Goal: Communication & Community: Answer question/provide support

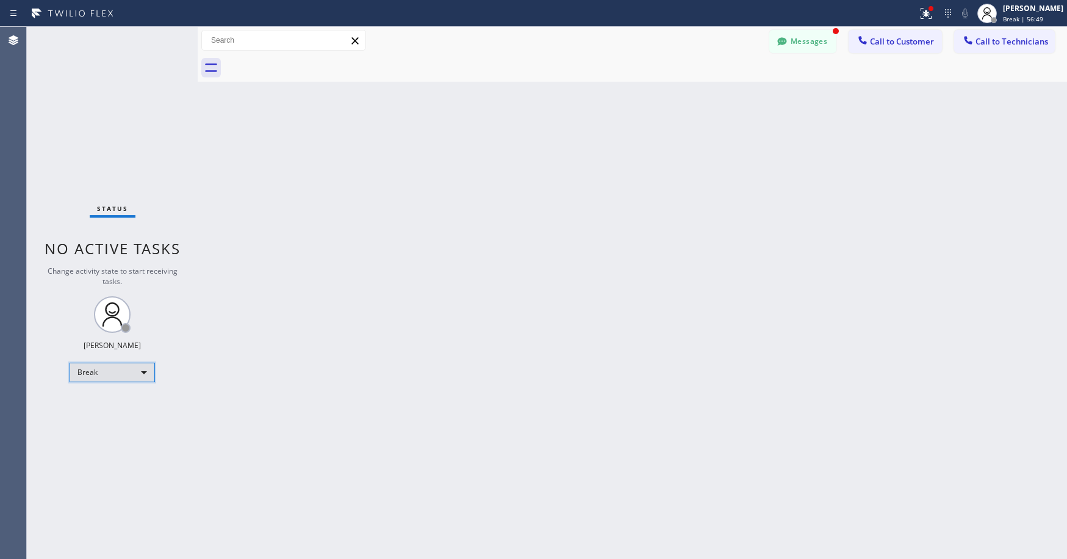
click at [89, 379] on div "Break" at bounding box center [112, 373] width 85 height 20
click at [102, 423] on li "Unavailable" at bounding box center [111, 420] width 83 height 15
click at [565, 238] on div "Back to Dashboard Change Sender ID Customers Technicians MW [GEOGRAPHIC_DATA][P…" at bounding box center [632, 293] width 869 height 532
click at [89, 124] on div "Status No active tasks Change activity state to start receiving tasks. [PERSON_…" at bounding box center [112, 293] width 171 height 532
click at [122, 129] on div "Status No active tasks Change activity state to start receiving tasks. [PERSON_…" at bounding box center [112, 293] width 171 height 532
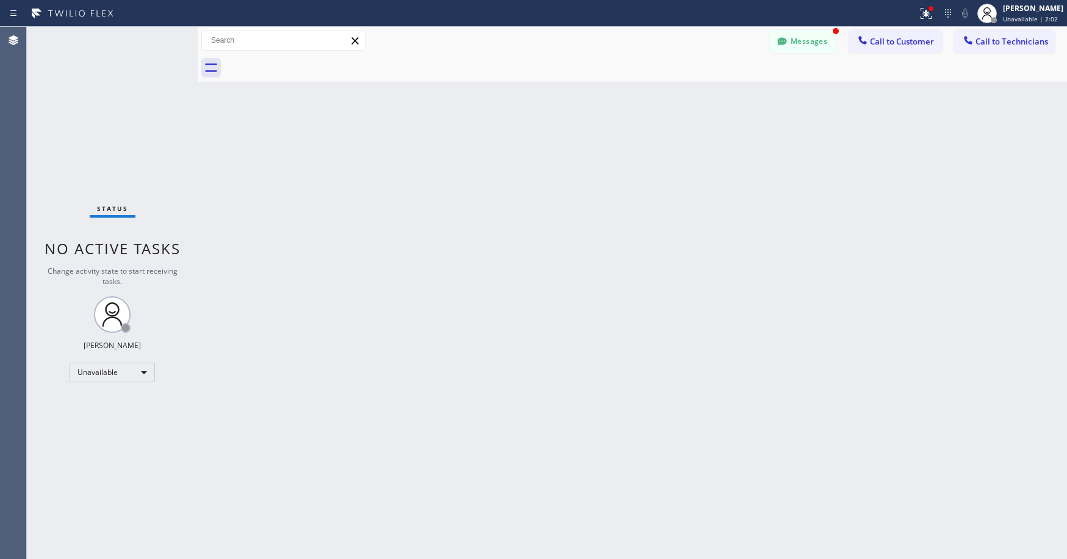
click at [81, 118] on div "Status No active tasks Change activity state to start receiving tasks. [PERSON_…" at bounding box center [112, 293] width 171 height 532
click at [93, 104] on div "Status No active tasks Change activity state to start receiving tasks. [PERSON_…" at bounding box center [112, 293] width 171 height 532
click at [84, 148] on div "Status No active tasks Change activity state to start receiving tasks. [PERSON_…" at bounding box center [112, 293] width 171 height 532
click at [99, 95] on div "Status No active tasks Change activity state to start receiving tasks. [PERSON_…" at bounding box center [112, 293] width 171 height 532
click at [91, 163] on div "Status No active tasks Change activity state to start receiving tasks. [PERSON_…" at bounding box center [112, 293] width 171 height 532
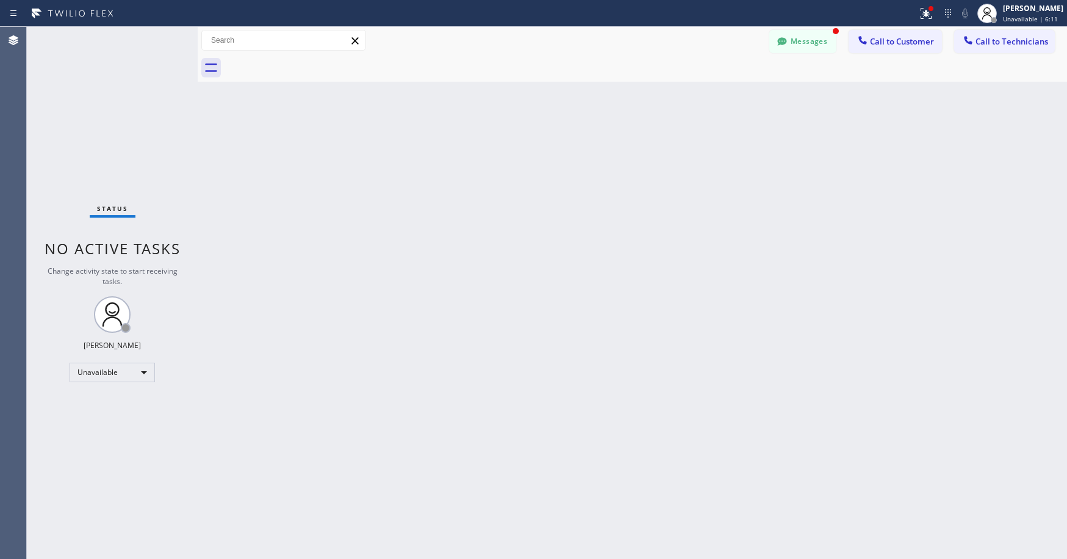
drag, startPoint x: 120, startPoint y: 129, endPoint x: 629, endPoint y: 98, distance: 509.7
click at [123, 129] on div "Status No active tasks Change activity state to start receiving tasks. [PERSON_…" at bounding box center [112, 293] width 171 height 532
click at [810, 42] on button "Messages" at bounding box center [802, 41] width 67 height 23
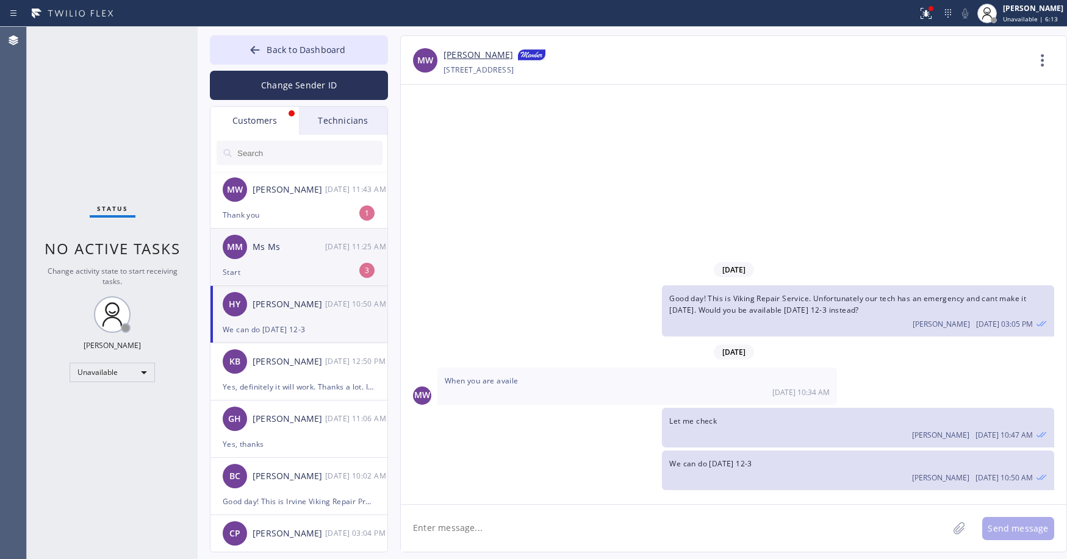
click at [284, 259] on div "MM Ms Ms [DATE] 11:25 AM" at bounding box center [299, 247] width 178 height 37
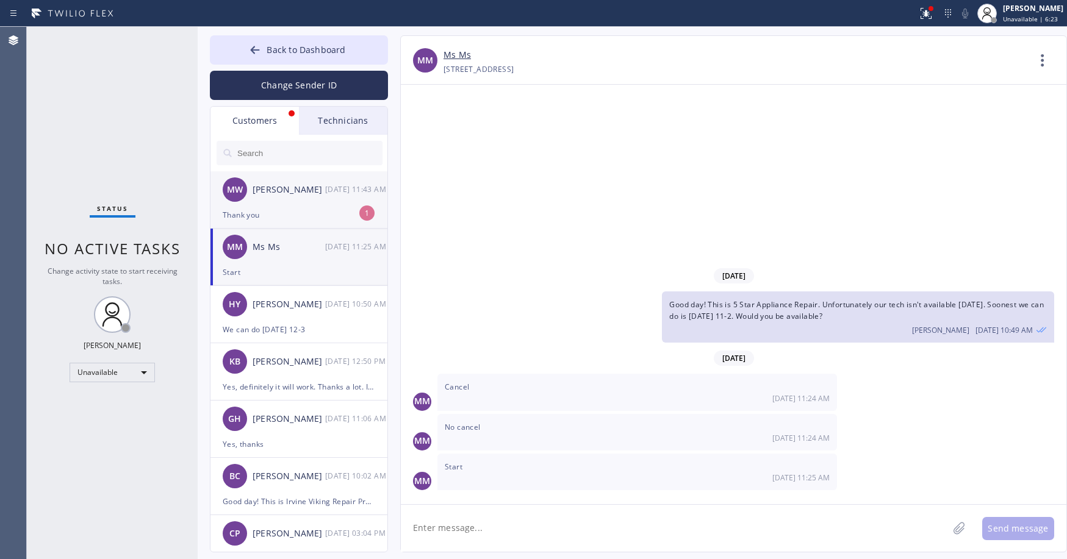
click at [286, 217] on div "Thank you" at bounding box center [299, 215] width 152 height 14
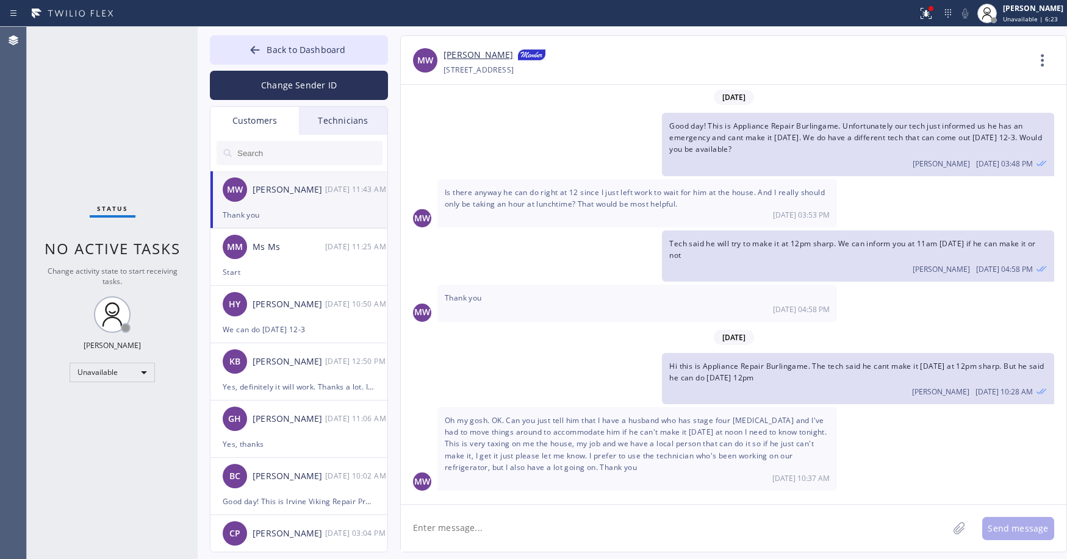
scroll to position [83, 0]
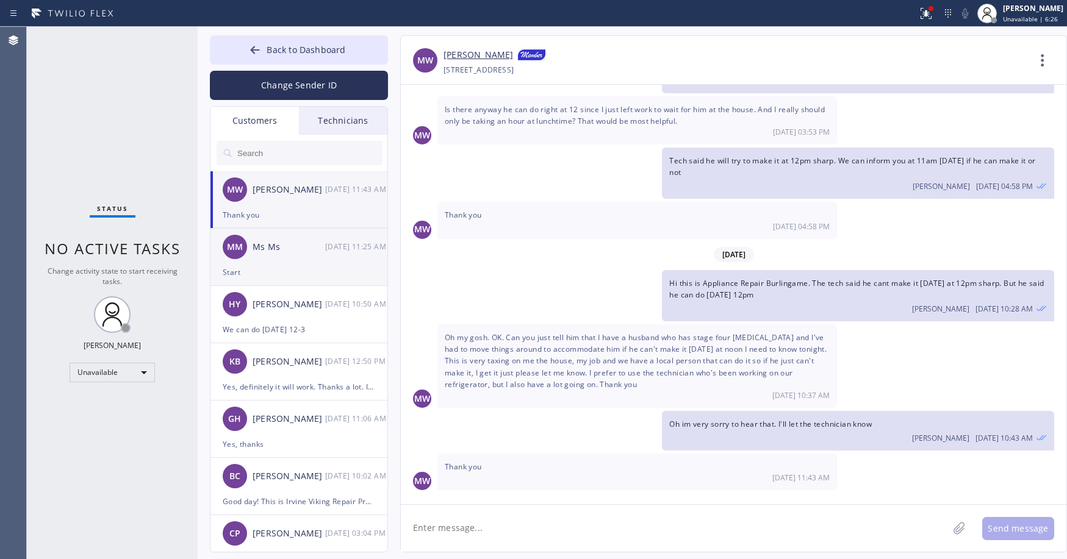
click at [284, 266] on div "Start" at bounding box center [299, 272] width 152 height 14
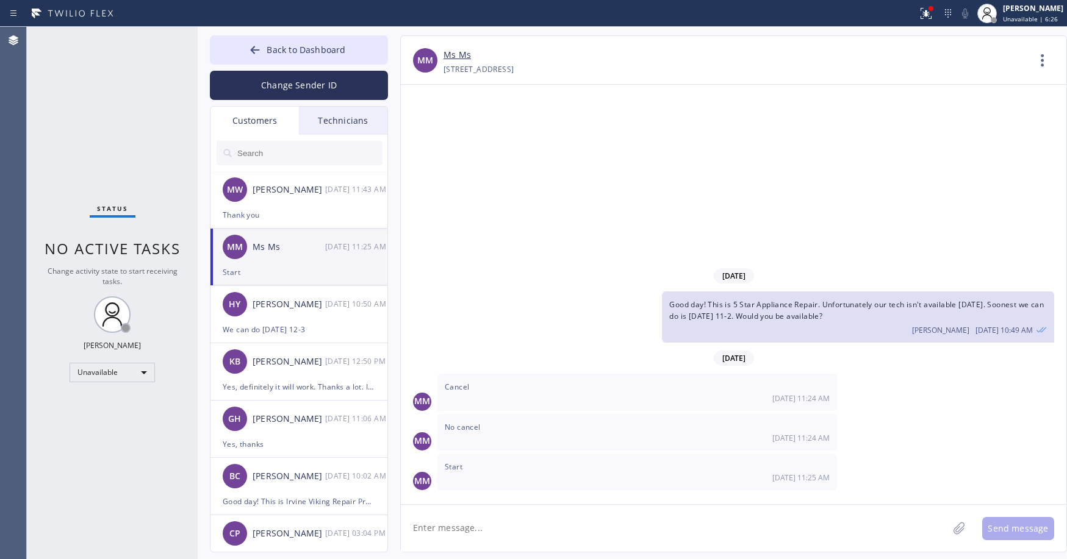
scroll to position [0, 0]
click at [99, 128] on div "Status No active tasks Change activity state to start receiving tasks. [PERSON_…" at bounding box center [112, 293] width 171 height 532
click at [288, 48] on span "Back to Dashboard" at bounding box center [306, 50] width 79 height 12
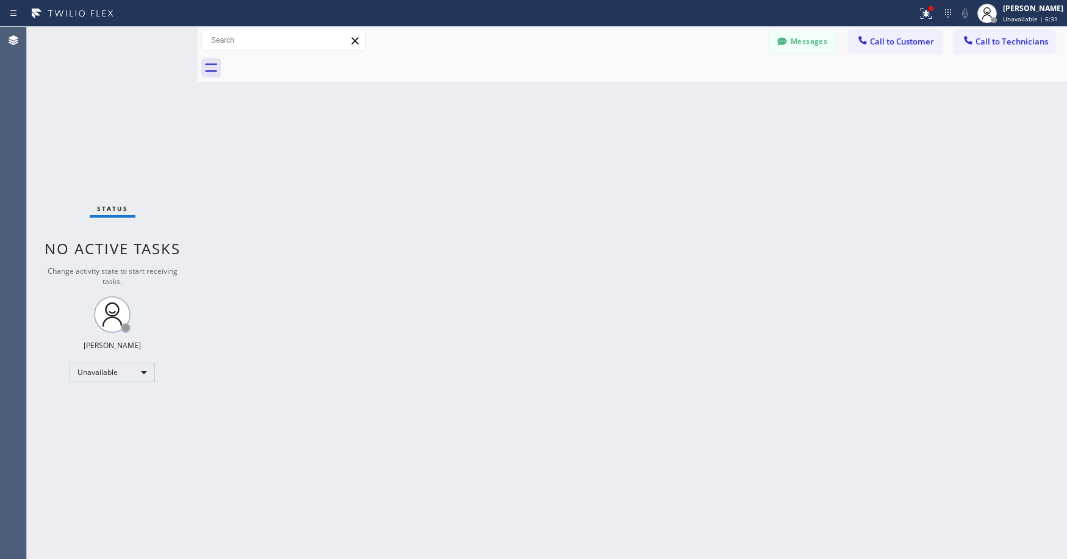
click at [109, 115] on div "Status No active tasks Change activity state to start receiving tasks. [PERSON_…" at bounding box center [112, 293] width 171 height 532
click at [134, 105] on div "Status No active tasks Change activity state to start receiving tasks. [PERSON_…" at bounding box center [112, 293] width 171 height 532
click at [136, 110] on div "Status No active tasks Change activity state to start receiving tasks. [PERSON_…" at bounding box center [112, 293] width 171 height 532
click at [98, 99] on div "Status No active tasks Change activity state to start receiving tasks. [PERSON_…" at bounding box center [112, 293] width 171 height 532
click at [85, 109] on div "Status No active tasks Change activity state to start receiving tasks. [PERSON_…" at bounding box center [112, 293] width 171 height 532
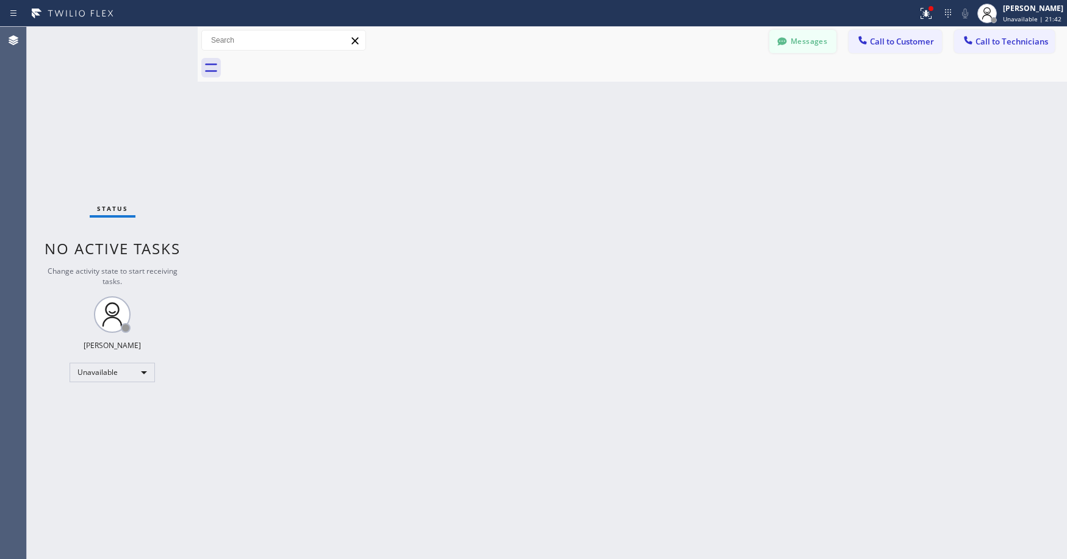
click at [800, 49] on button "Messages" at bounding box center [802, 41] width 67 height 23
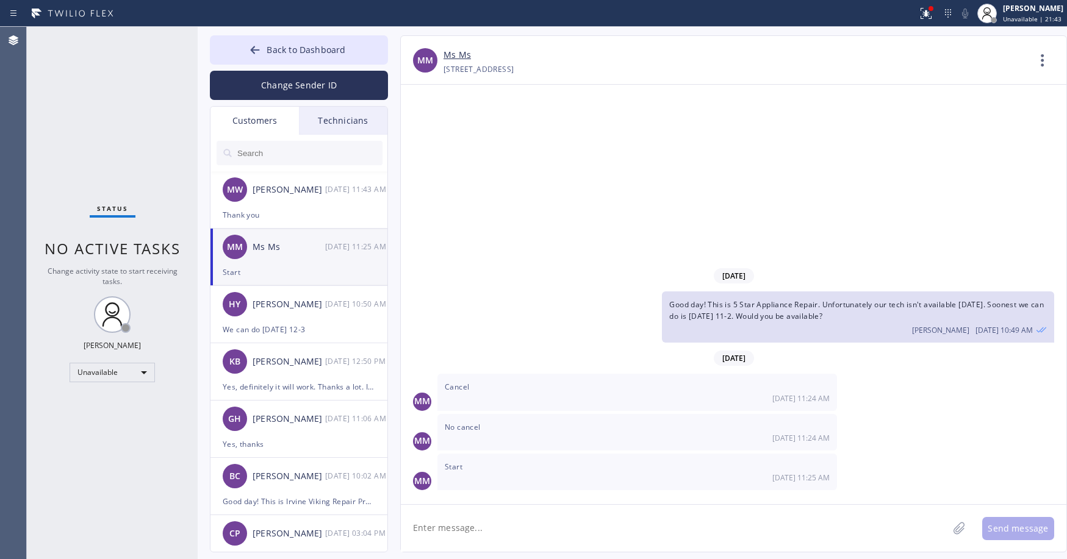
click at [259, 151] on input "text" at bounding box center [309, 153] width 146 height 24
paste input "39EYQD"
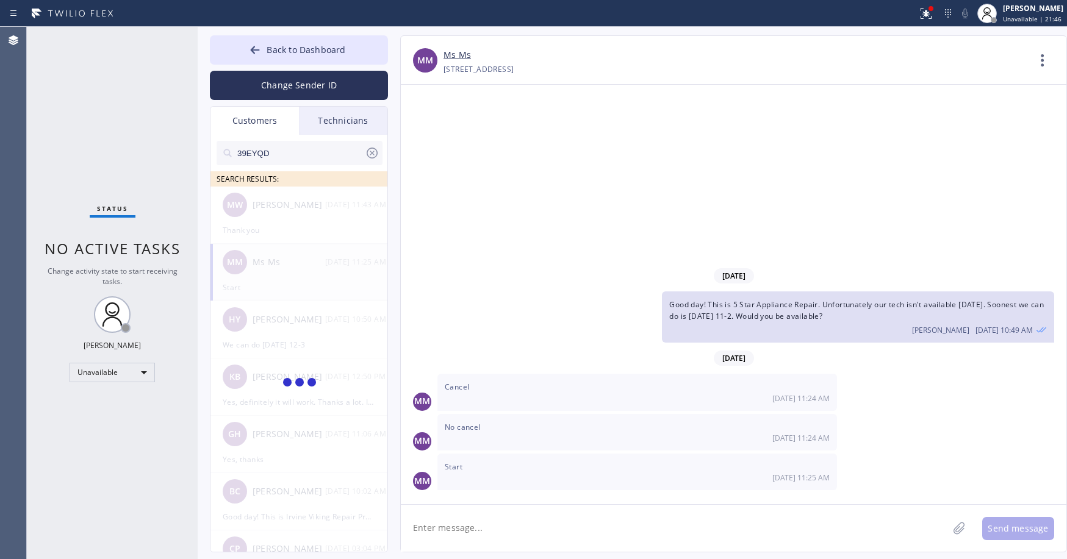
type input "39EYQD"
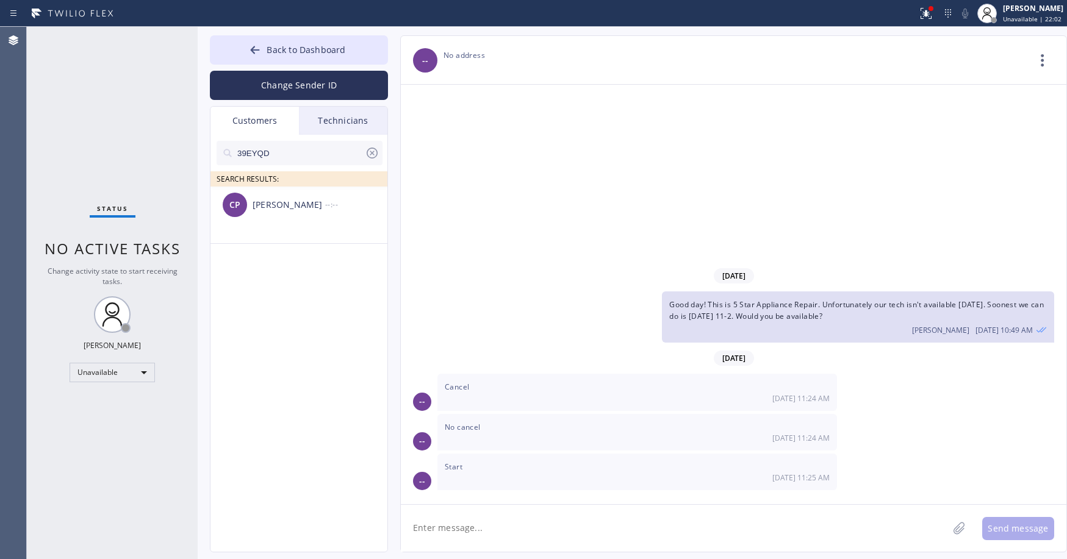
click at [114, 102] on div "Status No active tasks Change activity state to start receiving tasks. [PERSON_…" at bounding box center [112, 293] width 171 height 532
click at [294, 220] on div "CP [PERSON_NAME] --:--" at bounding box center [299, 205] width 178 height 37
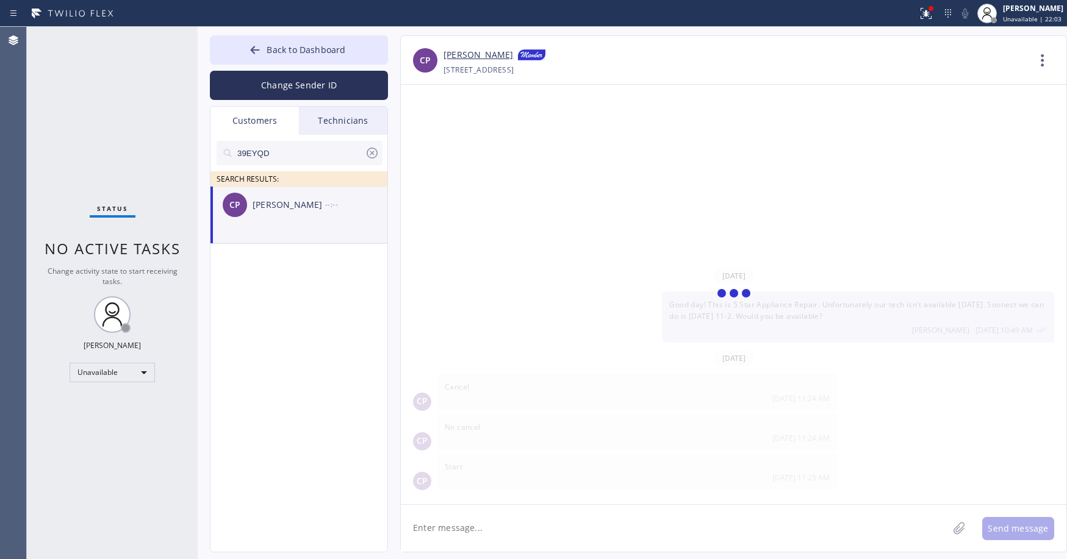
scroll to position [1, 0]
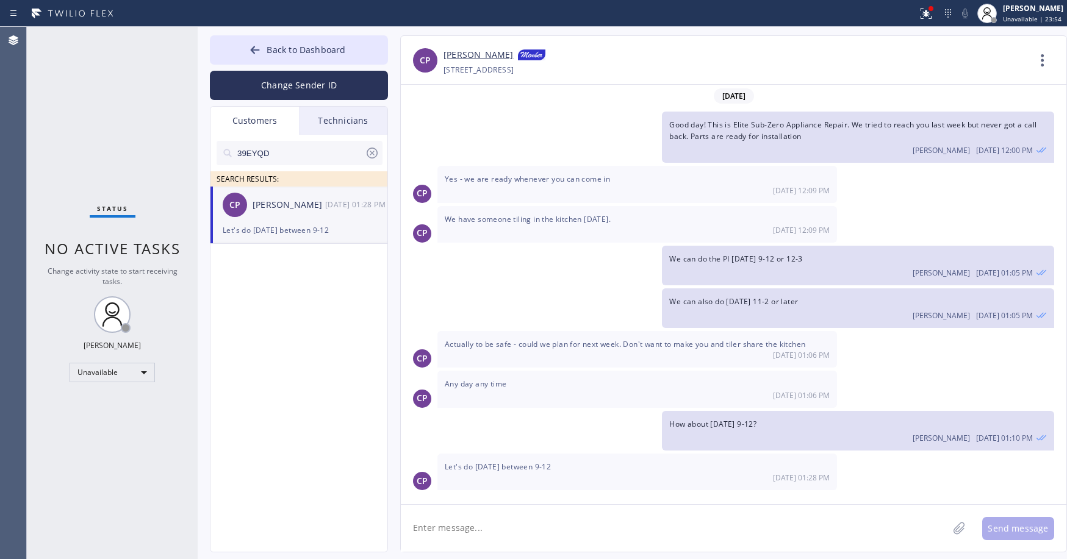
click at [507, 528] on textarea at bounding box center [674, 528] width 547 height 47
type textarea "Hi! The technician just informed us that he wont be available [DATE] morning. W…"
click at [1009, 526] on button "Send message" at bounding box center [1018, 528] width 72 height 23
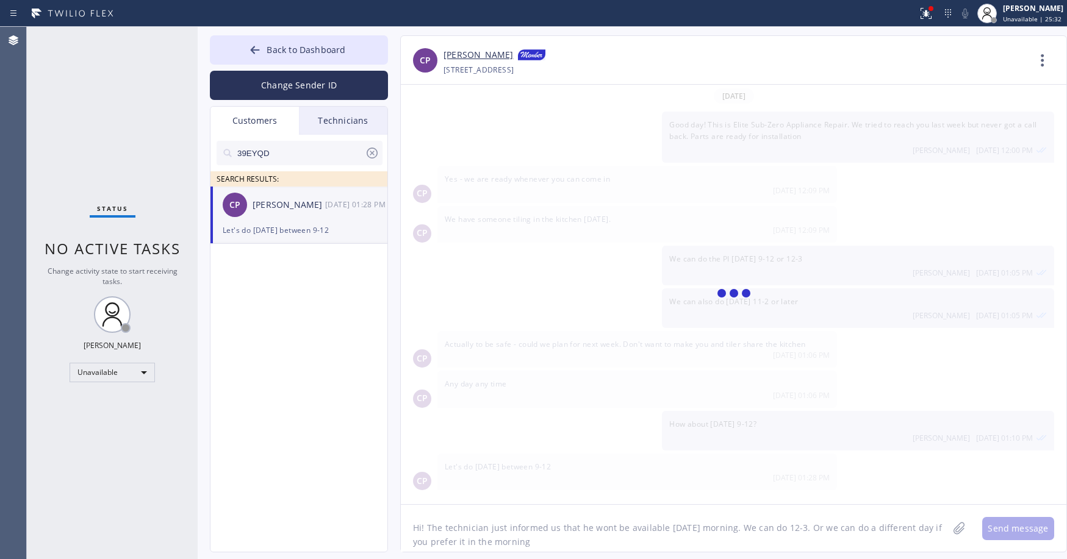
scroll to position [84, 0]
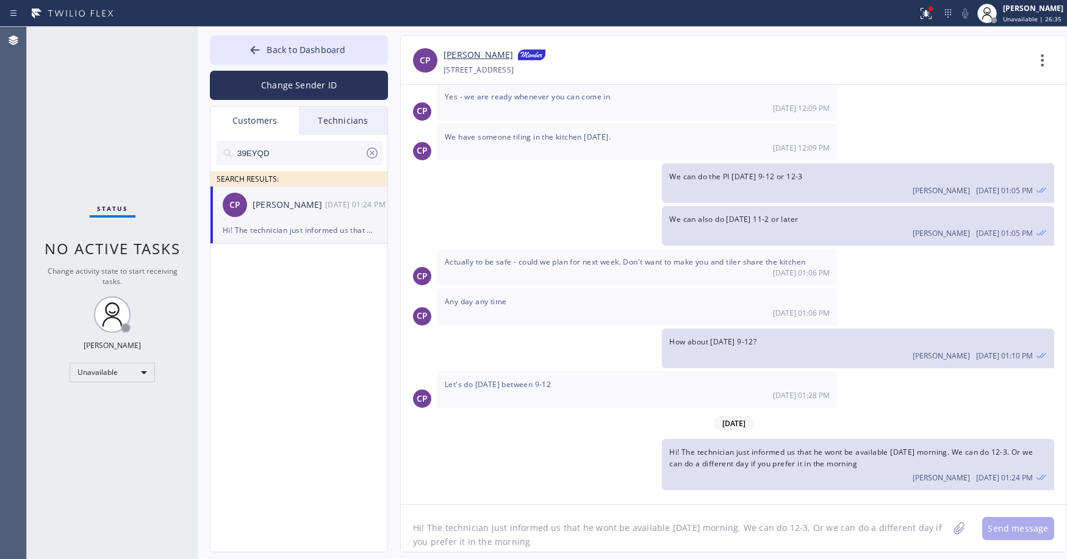
click at [124, 136] on div "Status No active tasks Change activity state to start receiving tasks. [PERSON_…" at bounding box center [112, 293] width 171 height 532
click at [109, 144] on div "Status No active tasks Change activity state to start receiving tasks. [PERSON_…" at bounding box center [112, 293] width 171 height 532
click at [369, 152] on icon at bounding box center [372, 153] width 15 height 15
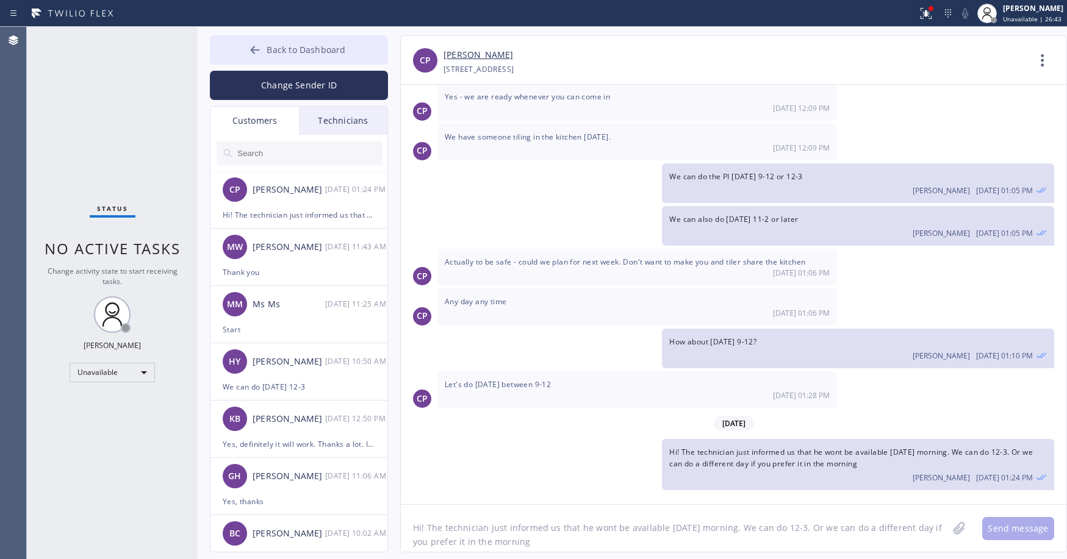
click at [297, 48] on span "Back to Dashboard" at bounding box center [306, 50] width 79 height 12
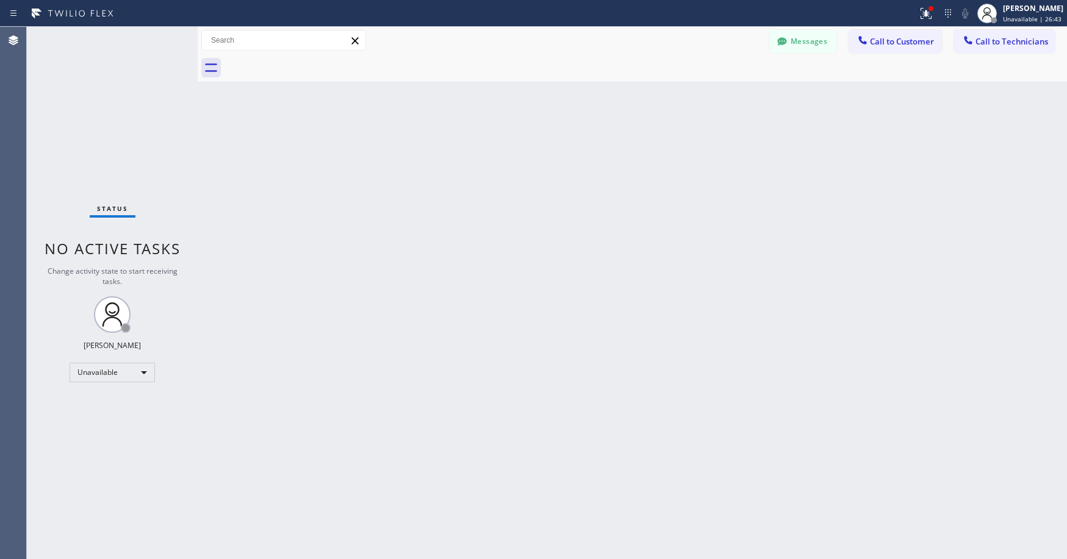
click at [138, 109] on div "Status No active tasks Change activity state to start receiving tasks. [PERSON_…" at bounding box center [112, 293] width 171 height 532
drag, startPoint x: 109, startPoint y: 118, endPoint x: 77, endPoint y: 305, distance: 189.8
click at [109, 121] on div "Status No active tasks Change activity state to start receiving tasks. [PERSON_…" at bounding box center [112, 293] width 171 height 532
click at [791, 40] on button "Messages" at bounding box center [802, 41] width 67 height 23
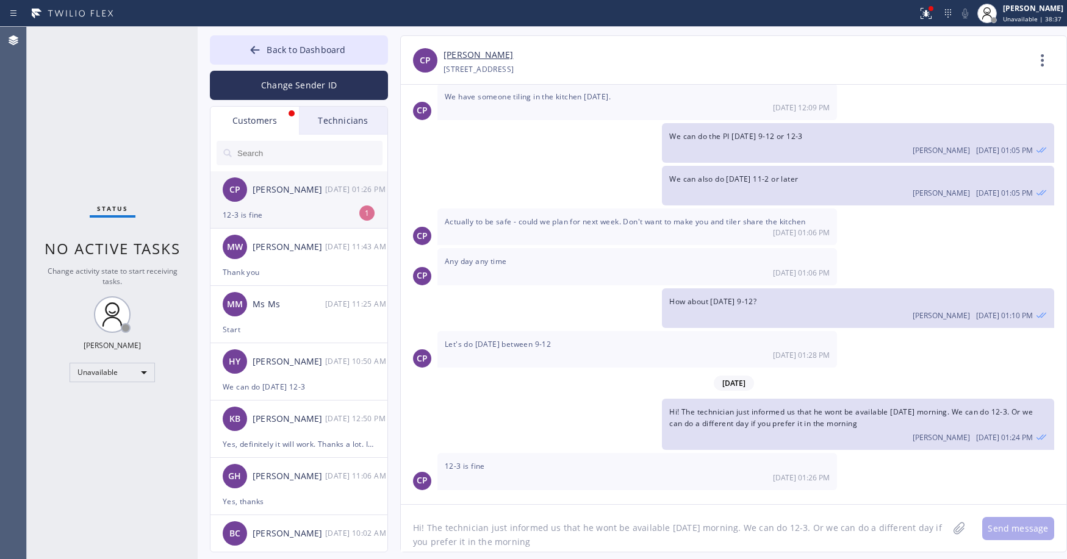
click at [285, 185] on div "[PERSON_NAME]" at bounding box center [289, 190] width 73 height 14
click at [488, 537] on textarea "Hi! The technician just informed us that he wont be available [DATE] morning. W…" at bounding box center [674, 528] width 547 height 47
type textarea "T"
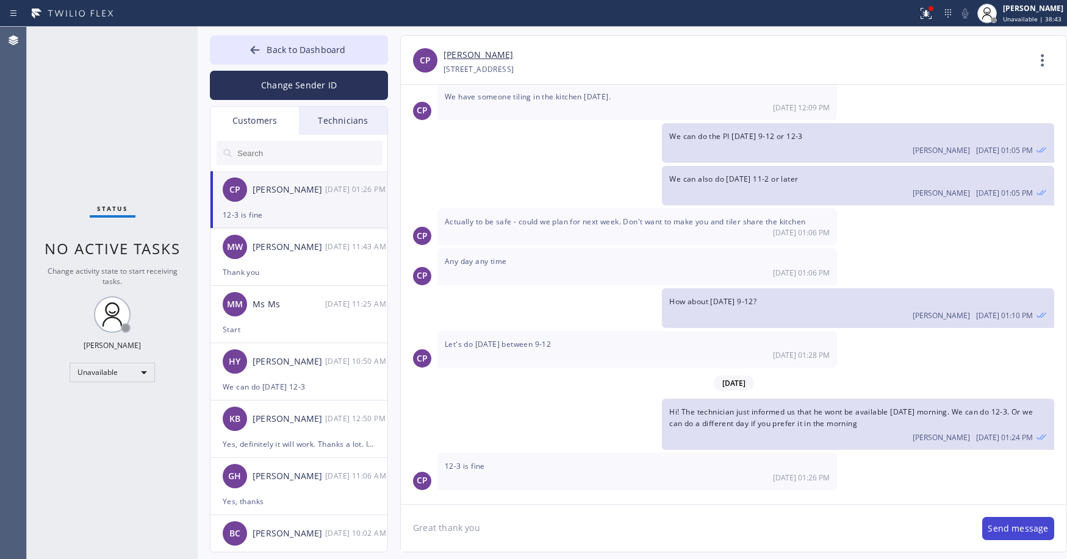
type textarea "Great thank you"
click at [1028, 531] on button "Send message" at bounding box center [1018, 528] width 72 height 23
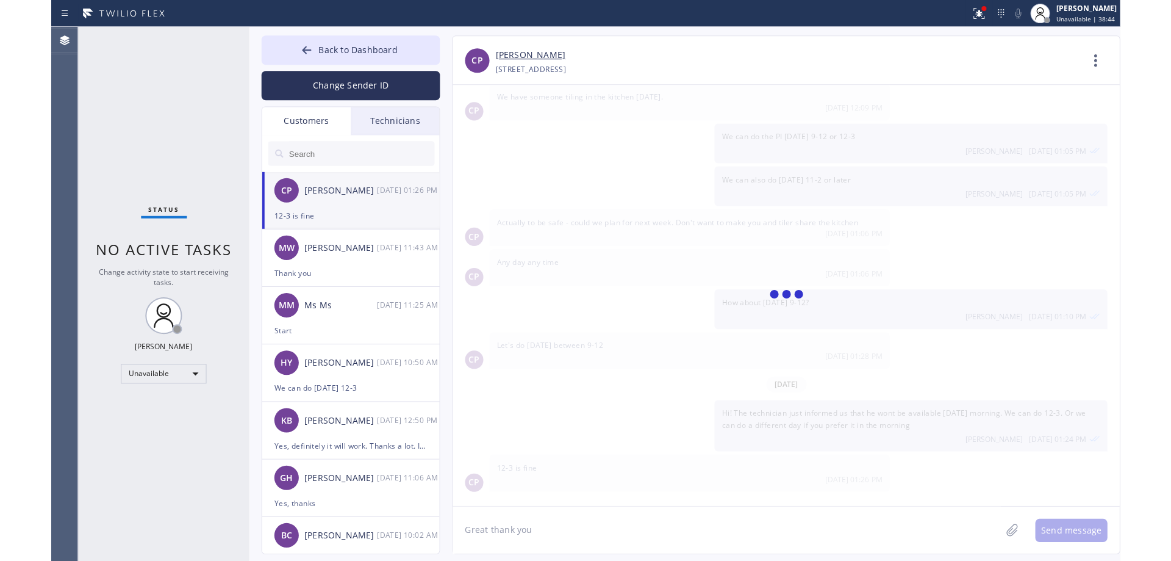
scroll to position [167, 0]
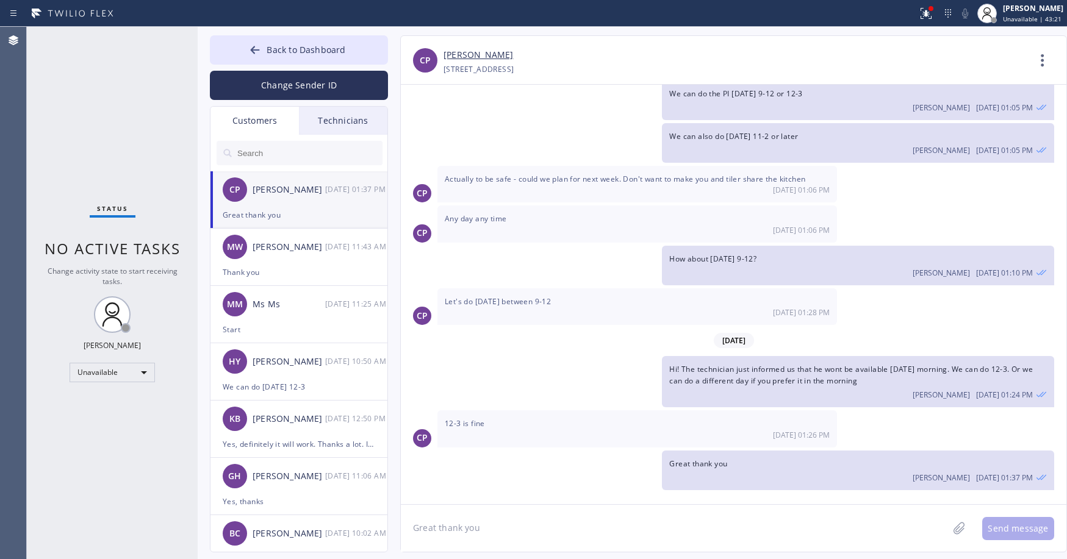
click at [110, 123] on div "Status No active tasks Change activity state to start receiving tasks. [PERSON_…" at bounding box center [112, 293] width 171 height 532
click at [109, 110] on div "Status No active tasks Change activity state to start receiving tasks. [PERSON_…" at bounding box center [112, 293] width 171 height 532
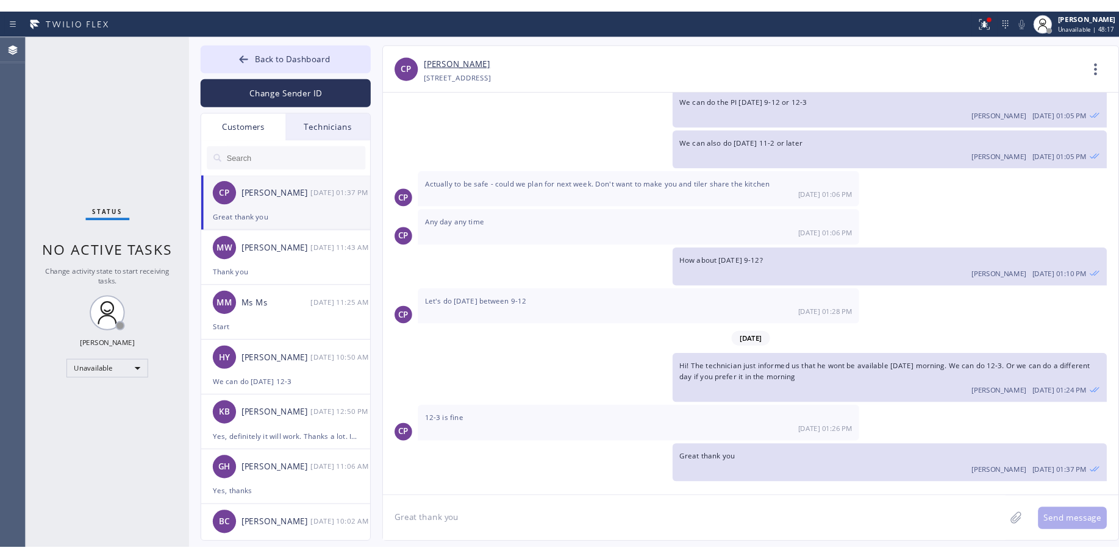
scroll to position [165, 0]
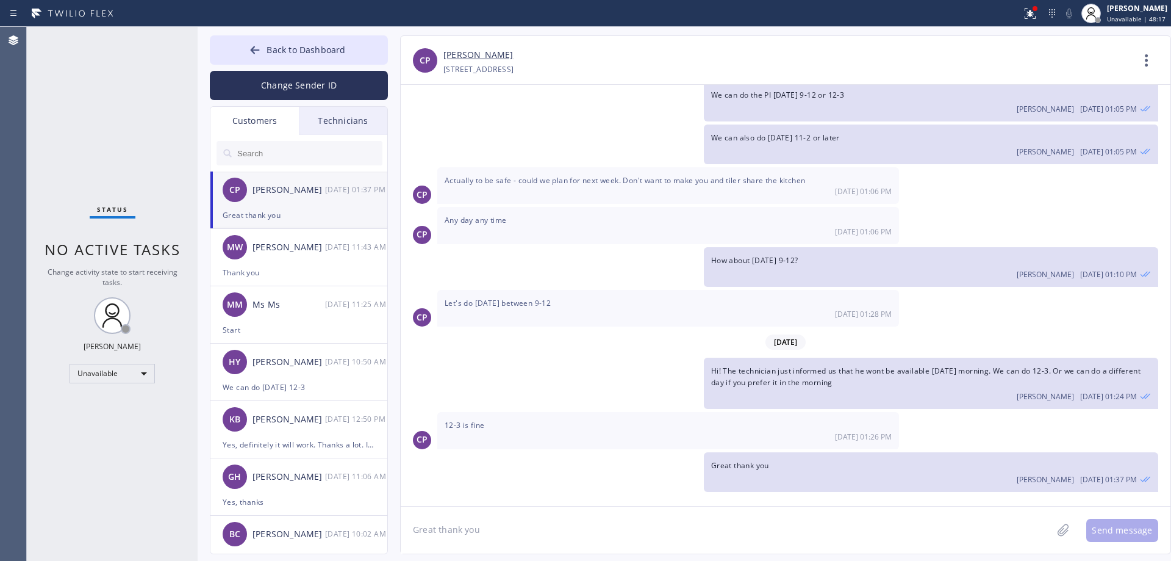
click at [117, 110] on div "Status No active tasks Change activity state to start receiving tasks. [PERSON_…" at bounding box center [112, 294] width 171 height 534
click at [289, 49] on span "Back to Dashboard" at bounding box center [306, 50] width 79 height 12
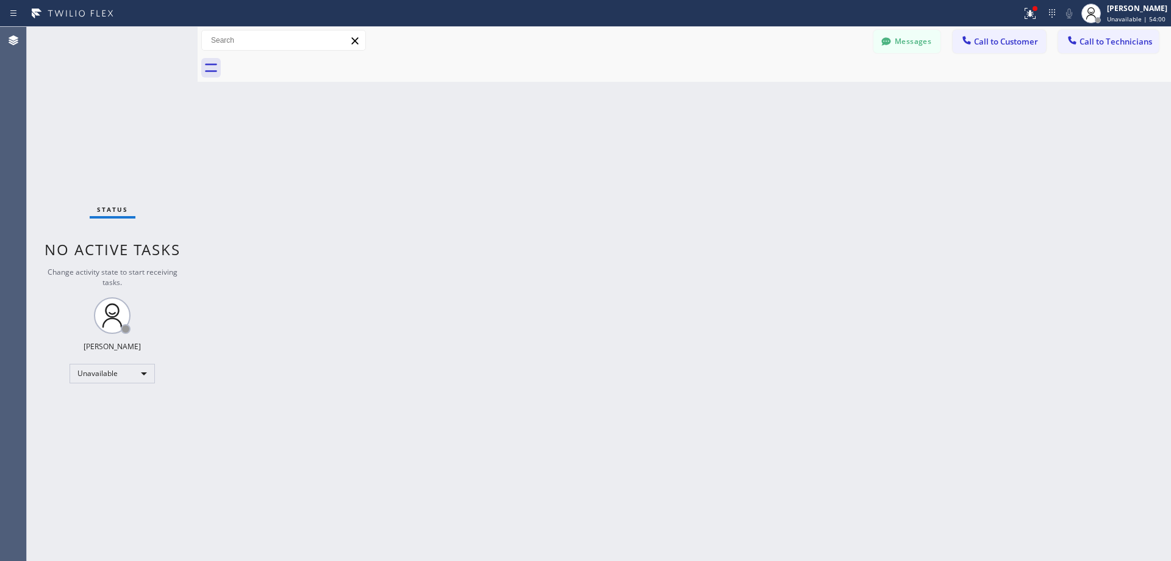
drag, startPoint x: 98, startPoint y: 96, endPoint x: 119, endPoint y: 345, distance: 249.1
click at [99, 97] on div "Status No active tasks Change activity state to start receiving tasks. [PERSON_…" at bounding box center [112, 294] width 171 height 534
click at [124, 117] on div "Status No active tasks Change activity state to start receiving tasks. [PERSON_…" at bounding box center [112, 294] width 171 height 534
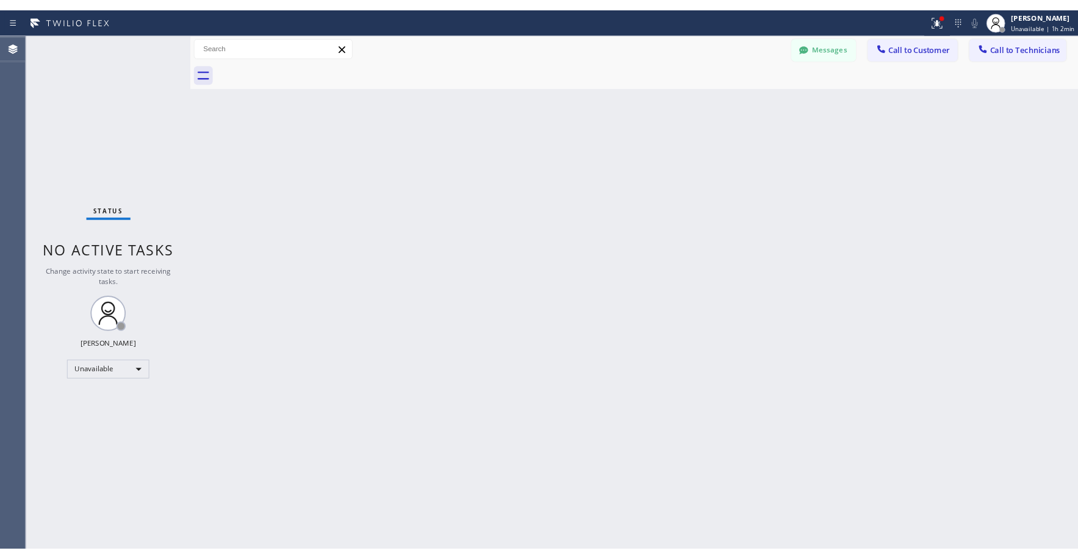
scroll to position [167, 0]
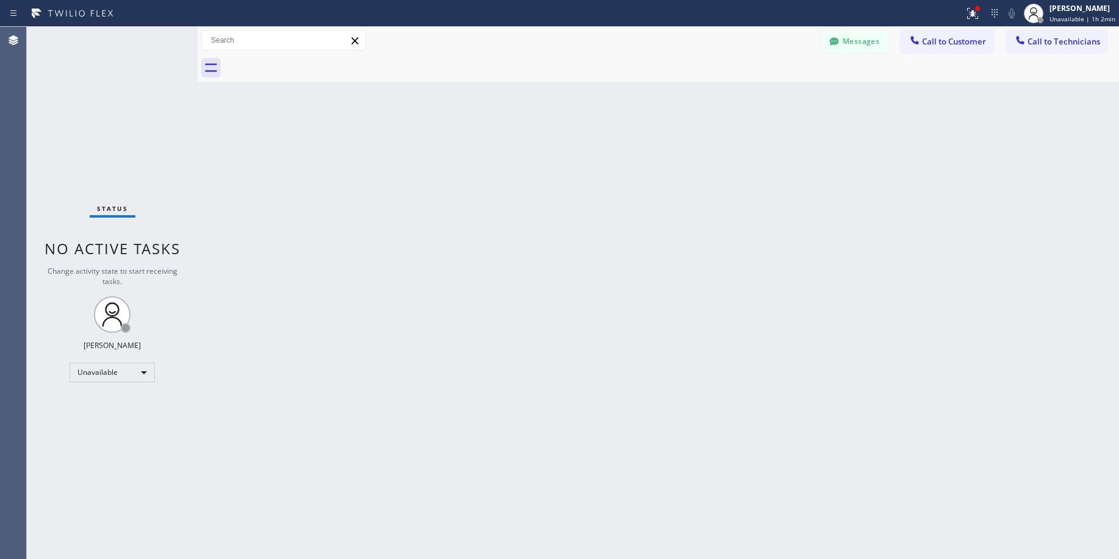
click at [117, 140] on div "Status No active tasks Change activity state to start receiving tasks. [PERSON_…" at bounding box center [112, 293] width 171 height 532
click at [93, 127] on div "Status No active tasks Change activity state to start receiving tasks. [PERSON_…" at bounding box center [112, 293] width 171 height 532
click at [99, 137] on div "Status No active tasks Change activity state to start receiving tasks. [PERSON_…" at bounding box center [112, 293] width 171 height 532
click at [86, 96] on div "Status No active tasks Change activity state to start receiving tasks. [PERSON_…" at bounding box center [112, 293] width 171 height 532
click at [111, 374] on div "Unavailable" at bounding box center [112, 373] width 85 height 20
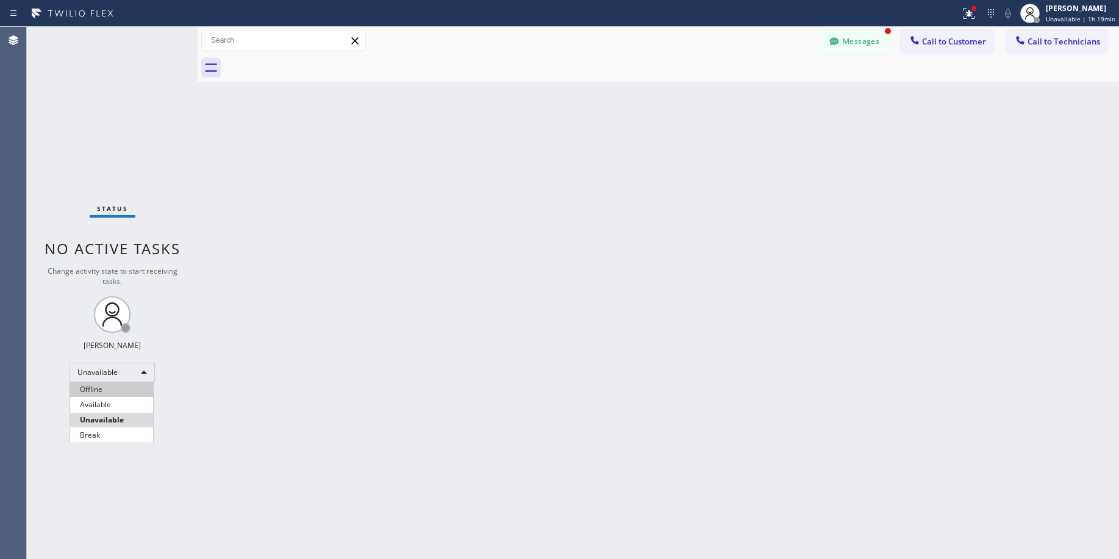
click at [103, 392] on li "Offline" at bounding box center [111, 389] width 83 height 15
click at [104, 373] on div "Offline" at bounding box center [112, 373] width 85 height 20
click at [114, 418] on li "Unavailable" at bounding box center [111, 420] width 83 height 15
click at [105, 106] on div "Status No active tasks Change activity state to start receiving tasks. [PERSON_…" at bounding box center [112, 293] width 171 height 532
drag, startPoint x: 95, startPoint y: 76, endPoint x: 154, endPoint y: 333, distance: 263.4
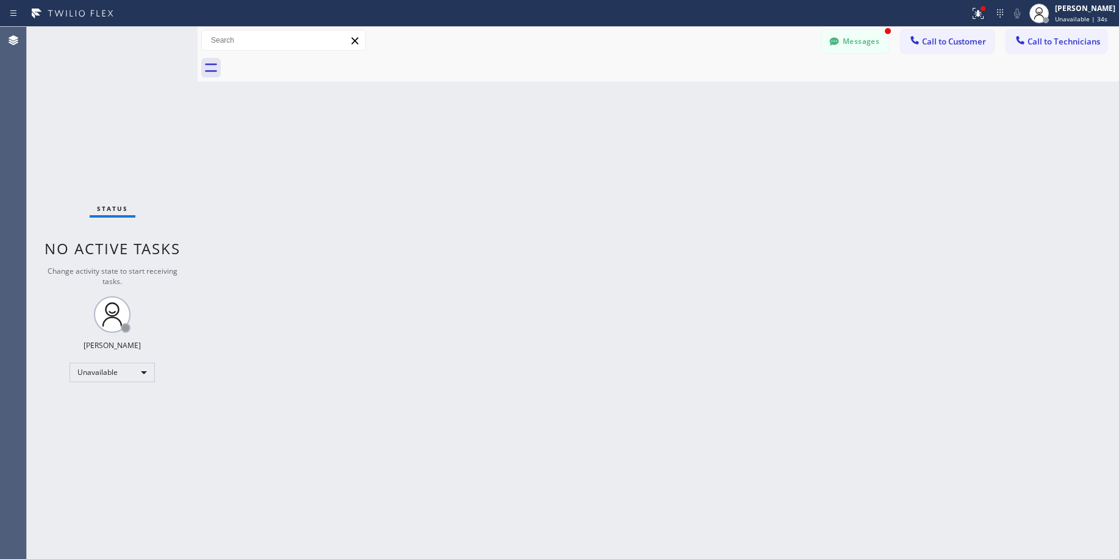
click at [96, 80] on div "Status No active tasks Change activity state to start receiving tasks. [PERSON_…" at bounding box center [112, 293] width 171 height 532
click at [112, 370] on div "Unavailable" at bounding box center [112, 373] width 85 height 20
click at [104, 401] on li "Available" at bounding box center [111, 405] width 83 height 15
click at [114, 142] on div "Status No active tasks You are ready to start receiving tasks. [PERSON_NAME] Av…" at bounding box center [112, 293] width 171 height 532
drag, startPoint x: 88, startPoint y: 78, endPoint x: 182, endPoint y: 84, distance: 94.1
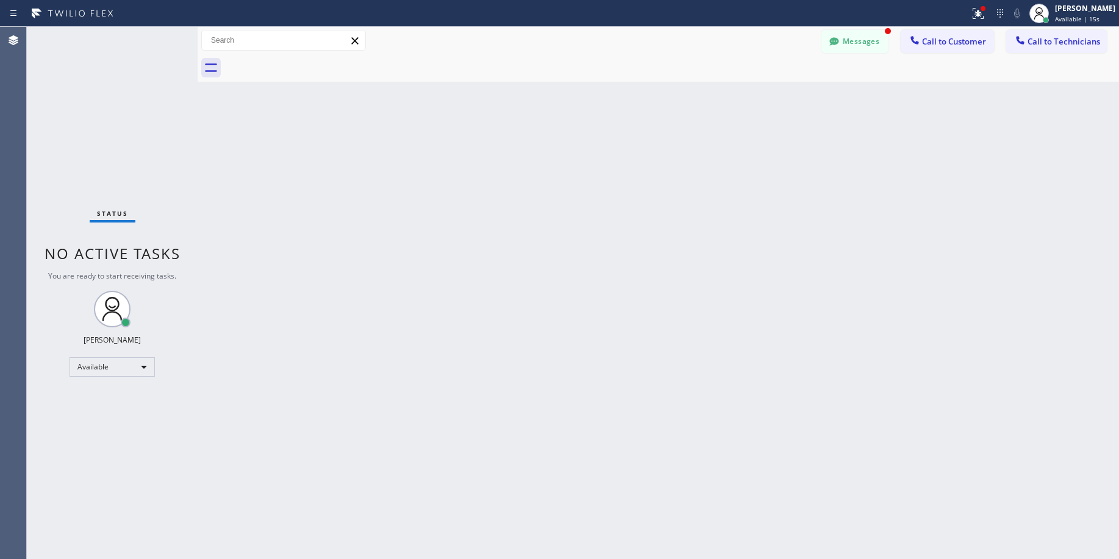
click at [89, 79] on div "Status No active tasks You are ready to start receiving tasks. [PERSON_NAME] Av…" at bounding box center [112, 293] width 171 height 532
click at [115, 370] on div "Available" at bounding box center [112, 367] width 85 height 20
click at [106, 419] on li "Unavailable" at bounding box center [111, 414] width 83 height 15
click at [130, 177] on div "Status No active tasks You are ready to start receiving tasks. [PERSON_NAME] Av…" at bounding box center [112, 293] width 171 height 532
click at [118, 135] on div "Status No active tasks Change activity state to start receiving tasks. [PERSON_…" at bounding box center [112, 293] width 171 height 532
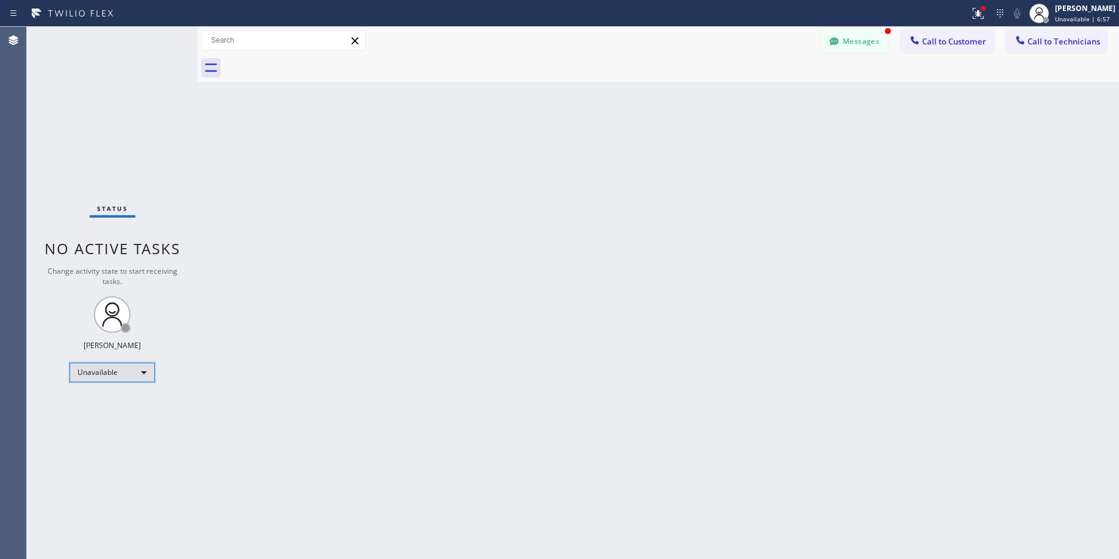
click at [109, 368] on div "Unavailable" at bounding box center [112, 373] width 85 height 20
click at [105, 408] on li "Available" at bounding box center [111, 405] width 83 height 15
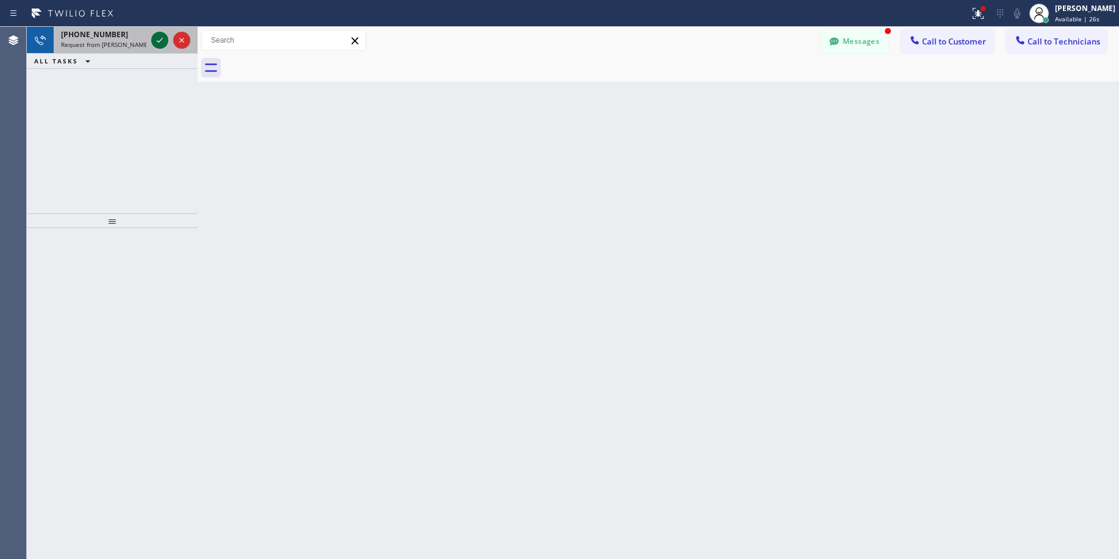
click at [157, 41] on icon at bounding box center [160, 40] width 6 height 5
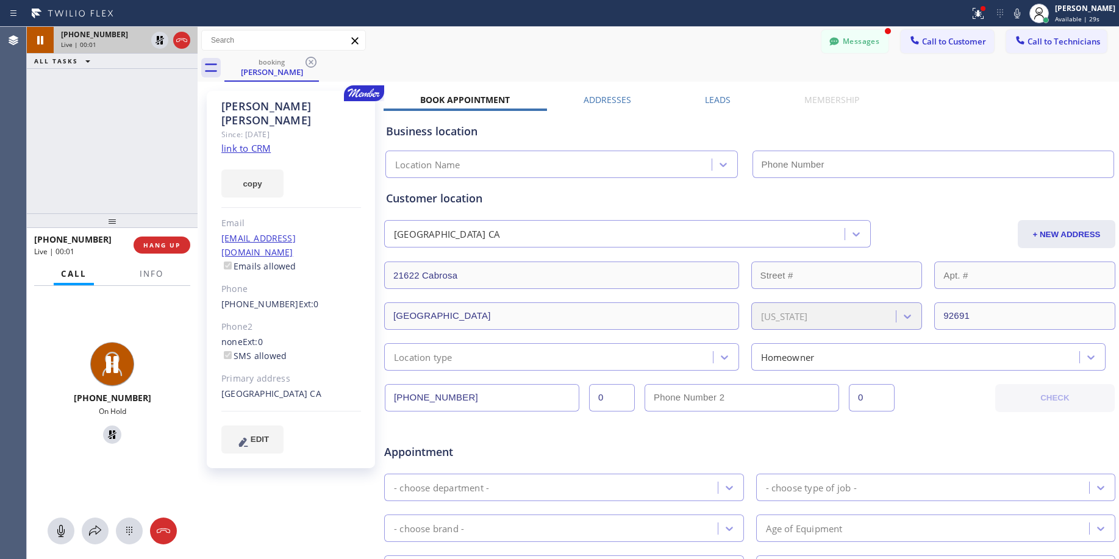
type input "[PHONE_NUMBER]"
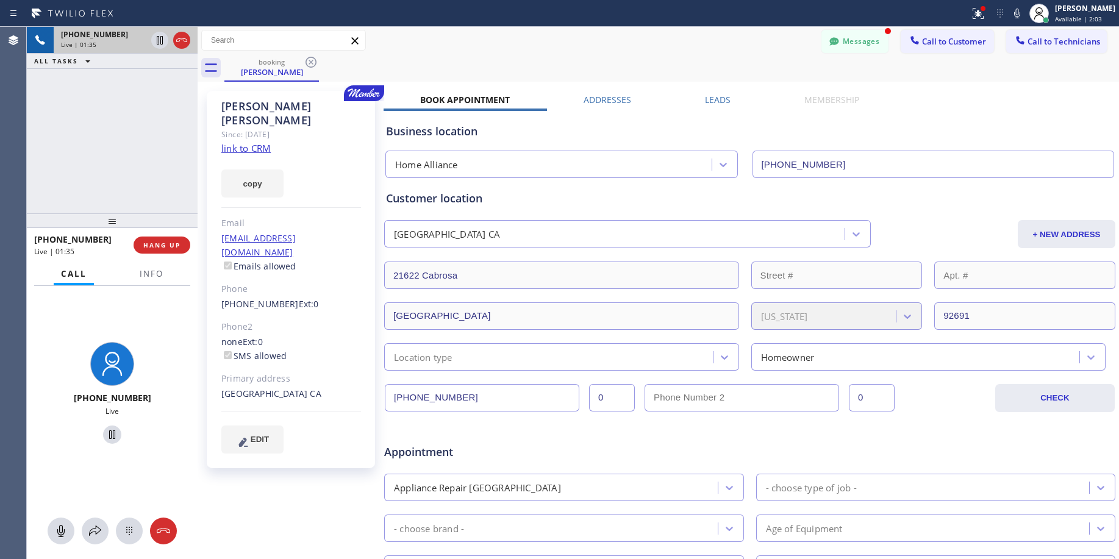
click at [145, 135] on div "[PHONE_NUMBER] Live | 01:35 ALL TASKS ALL TASKS ACTIVE TASKS TASKS IN WRAP UP" at bounding box center [112, 120] width 171 height 187
click at [121, 124] on div "[PHONE_NUMBER] Live | 01:43 ALL TASKS ALL TASKS ACTIVE TASKS TASKS IN WRAP UP" at bounding box center [112, 120] width 171 height 187
click at [109, 111] on div "[PHONE_NUMBER] Live | 01:46 ALL TASKS ALL TASKS ACTIVE TASKS TASKS IN WRAP UP" at bounding box center [112, 120] width 171 height 187
click at [111, 129] on div "[PHONE_NUMBER] Live | 02:10 ALL TASKS ALL TASKS ACTIVE TASKS TASKS IN WRAP UP" at bounding box center [112, 120] width 171 height 187
click at [134, 169] on div "[PHONE_NUMBER] Live | 02:20 ALL TASKS ALL TASKS ACTIVE TASKS TASKS IN WRAP UP" at bounding box center [112, 120] width 171 height 187
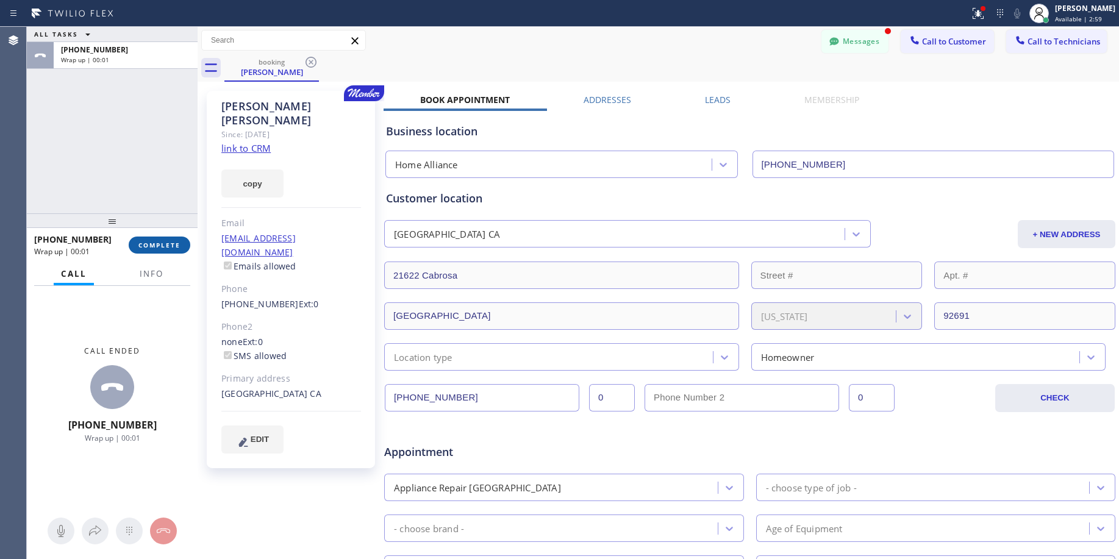
click at [170, 251] on button "COMPLETE" at bounding box center [160, 245] width 62 height 17
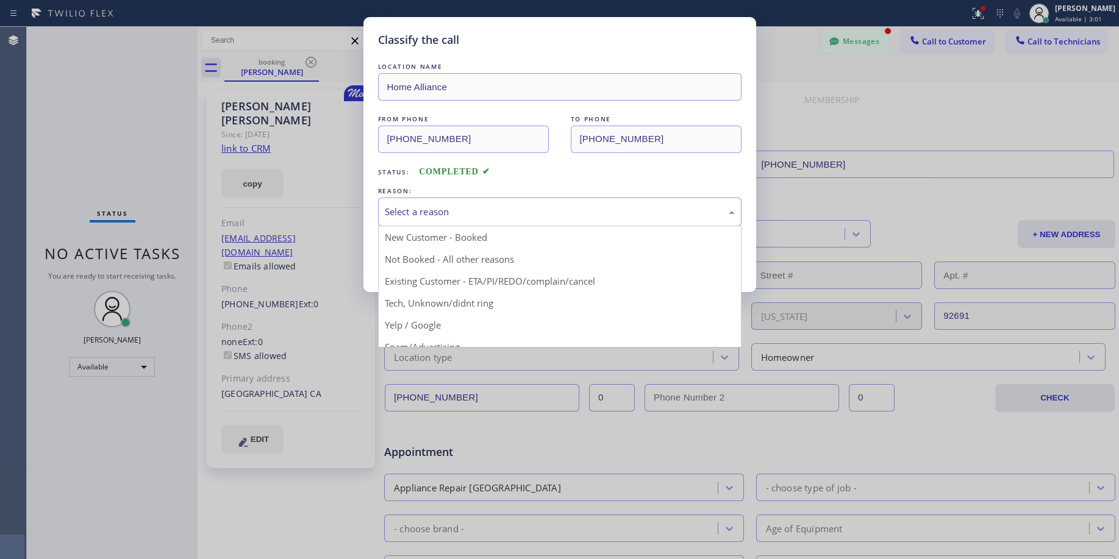
click at [444, 214] on div "Select a reason" at bounding box center [560, 212] width 350 height 14
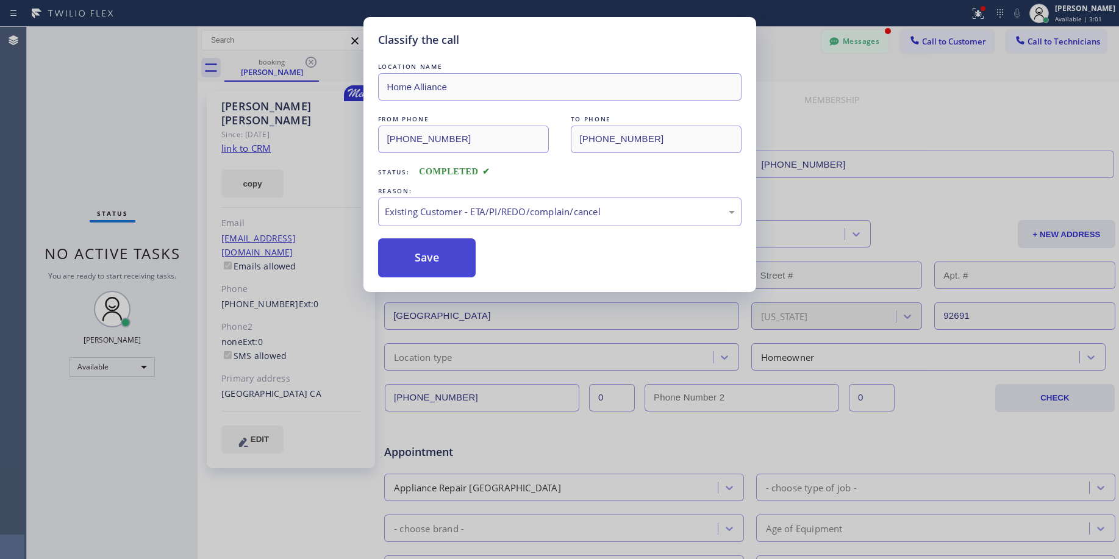
click at [420, 257] on button "Save" at bounding box center [427, 257] width 98 height 39
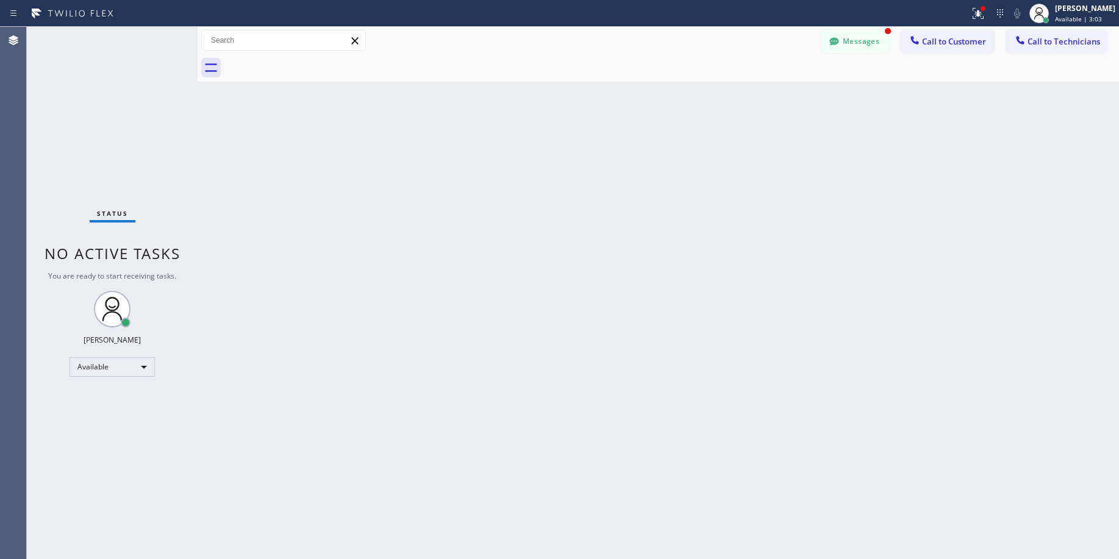
click at [142, 137] on div "Status No active tasks You are ready to start receiving tasks. [PERSON_NAME] Av…" at bounding box center [112, 293] width 171 height 532
click at [93, 366] on div "Available" at bounding box center [112, 367] width 85 height 20
click at [96, 420] on li "Unavailable" at bounding box center [111, 414] width 83 height 15
click at [595, 335] on div "Back to Dashboard Change Sender ID Customers Technicians HY [PERSON_NAME] [DATE…" at bounding box center [659, 293] width 922 height 532
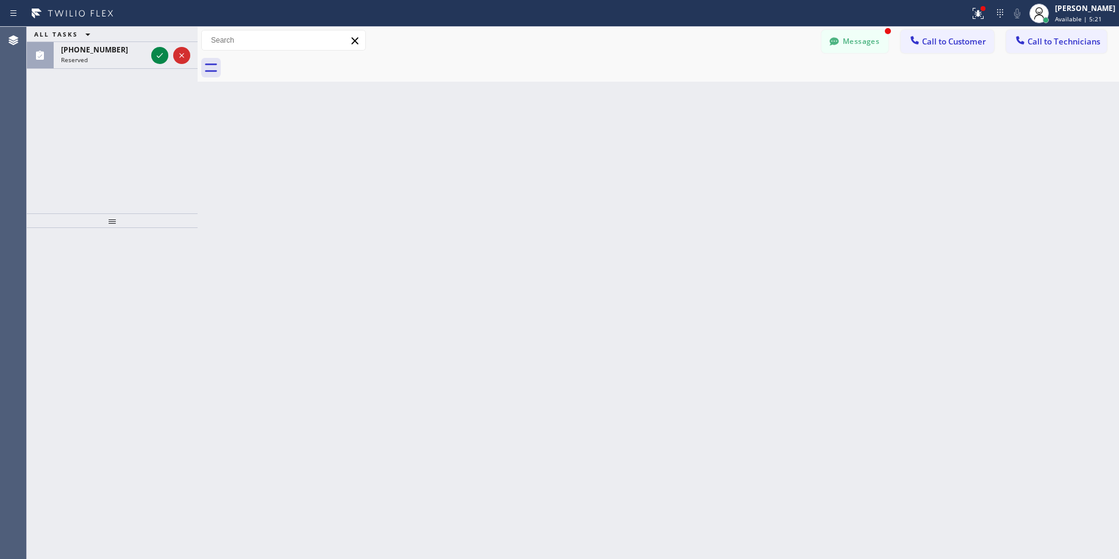
click at [109, 144] on div "ALL TASKS ALL TASKS ACTIVE TASKS TASKS IN WRAP UP [PHONE_NUMBER] Reserved" at bounding box center [112, 120] width 171 height 187
click at [1066, 21] on span "Available | 5:24" at bounding box center [1078, 19] width 47 height 9
click at [1050, 83] on button "Unavailable" at bounding box center [1058, 81] width 122 height 16
click at [738, 209] on div "Back to Dashboard Change Sender ID Customers Technicians HY [PERSON_NAME] [DATE…" at bounding box center [659, 293] width 922 height 532
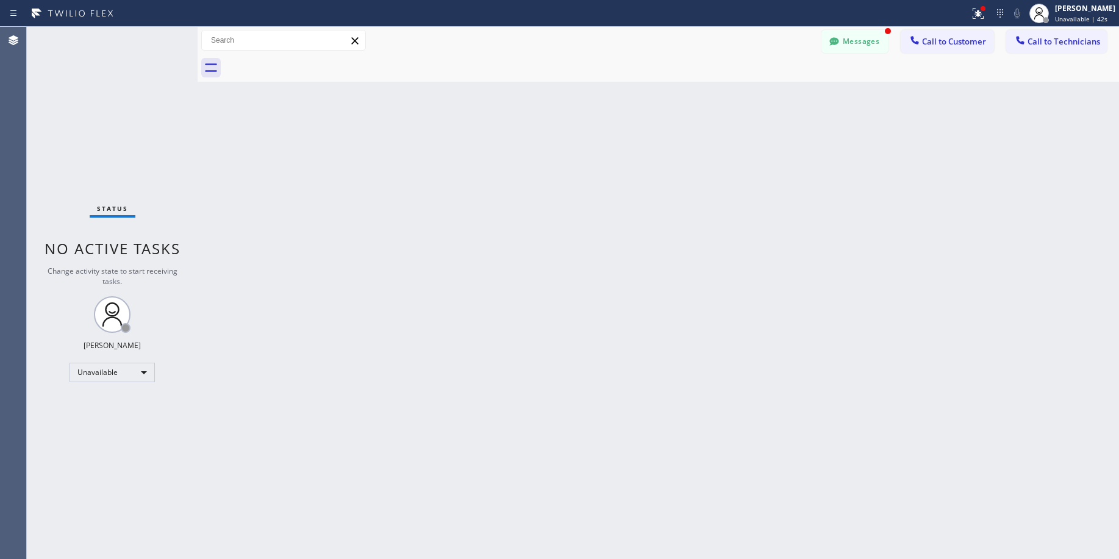
drag, startPoint x: 110, startPoint y: 121, endPoint x: 121, endPoint y: 205, distance: 84.8
click at [111, 123] on div "Status No active tasks Change activity state to start receiving tasks. [PERSON_…" at bounding box center [112, 293] width 171 height 532
drag, startPoint x: 112, startPoint y: 134, endPoint x: 212, endPoint y: 257, distance: 158.6
click at [112, 134] on div "Status No active tasks Change activity state to start receiving tasks. [PERSON_…" at bounding box center [112, 293] width 171 height 532
click at [154, 157] on div "Status No active tasks Change activity state to start receiving tasks. [PERSON_…" at bounding box center [112, 293] width 171 height 532
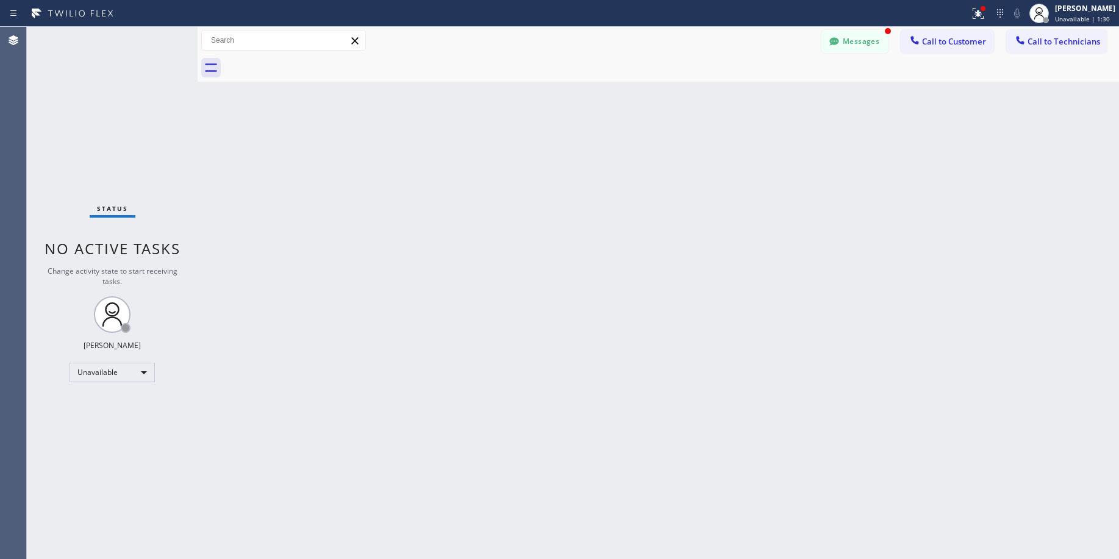
click at [127, 102] on div "Status No active tasks Change activity state to start receiving tasks. [PERSON_…" at bounding box center [112, 293] width 171 height 532
click at [87, 118] on div "Status No active tasks Change activity state to start receiving tasks. [PERSON_…" at bounding box center [112, 293] width 171 height 532
drag, startPoint x: 124, startPoint y: 135, endPoint x: 54, endPoint y: 446, distance: 319.5
click at [124, 135] on div "Status No active tasks Change activity state to start receiving tasks. [PERSON_…" at bounding box center [112, 293] width 171 height 532
drag, startPoint x: 82, startPoint y: 137, endPoint x: 93, endPoint y: 395, distance: 258.2
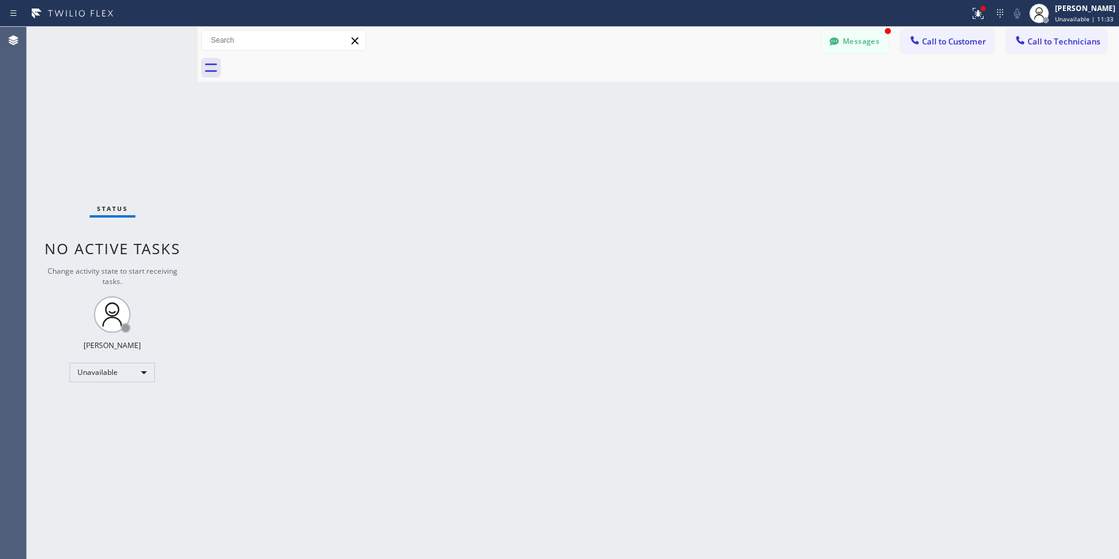
click at [83, 143] on div "Status No active tasks Change activity state to start receiving tasks. [PERSON_…" at bounding box center [112, 293] width 171 height 532
click at [83, 98] on div "Status No active tasks Change activity state to start receiving tasks. [PERSON_…" at bounding box center [112, 293] width 171 height 532
click at [106, 149] on div "Status No active tasks Change activity state to start receiving tasks. [PERSON_…" at bounding box center [112, 293] width 171 height 532
click at [108, 121] on div "Status No active tasks Change activity state to start receiving tasks. [PERSON_…" at bounding box center [112, 293] width 171 height 532
click at [350, 290] on div "Back to Dashboard Change Sender ID Customers Technicians HY [PERSON_NAME] [DATE…" at bounding box center [659, 293] width 922 height 532
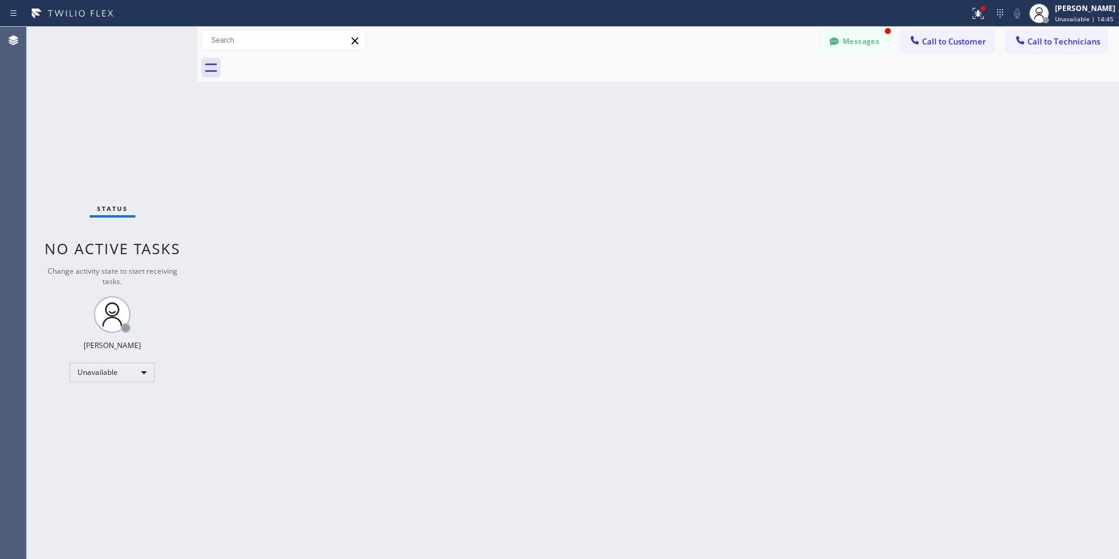
click at [146, 135] on div "Status No active tasks Change activity state to start receiving tasks. [PERSON_…" at bounding box center [112, 293] width 171 height 532
click at [88, 126] on div "Status No active tasks Change activity state to start receiving tasks. [PERSON_…" at bounding box center [112, 293] width 171 height 532
click at [93, 99] on div "Status No active tasks Change activity state to start receiving tasks. [PERSON_…" at bounding box center [112, 293] width 171 height 532
click at [581, 264] on div "Back to Dashboard Change Sender ID Customers Technicians HY [PERSON_NAME] [DATE…" at bounding box center [659, 293] width 922 height 532
click at [853, 38] on button "Messages" at bounding box center [855, 41] width 67 height 23
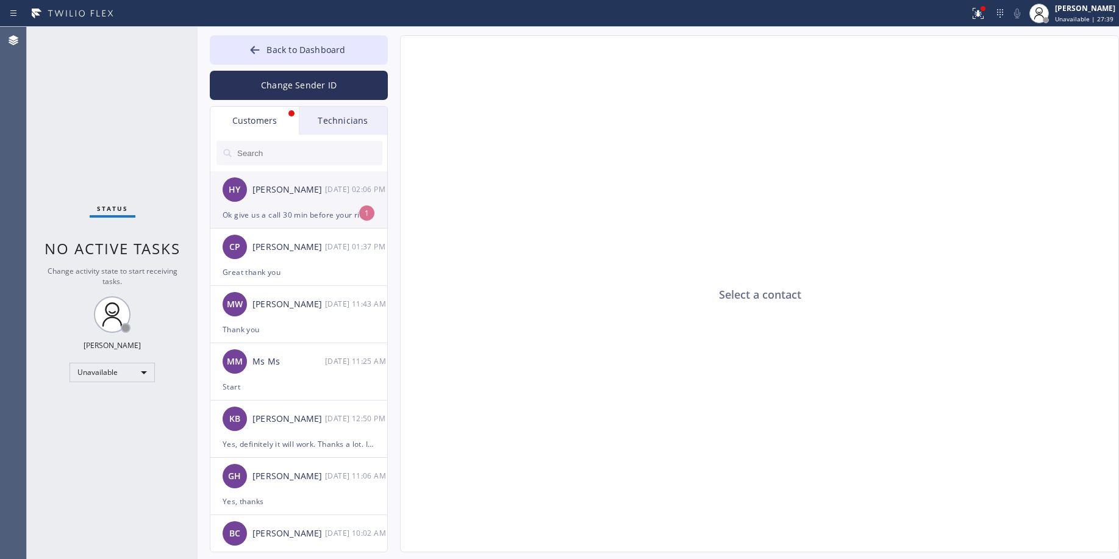
click at [284, 198] on div "HY [PERSON_NAME] [DATE] 02:06 PM" at bounding box center [299, 189] width 178 height 37
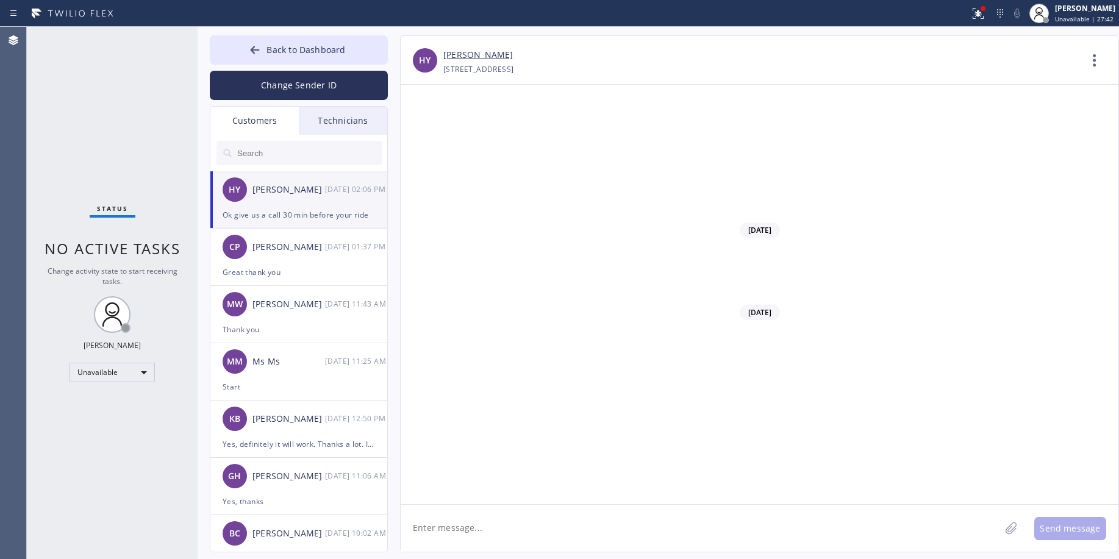
click at [282, 209] on div "Ok give us a call 30 min before your ride" at bounding box center [299, 215] width 152 height 14
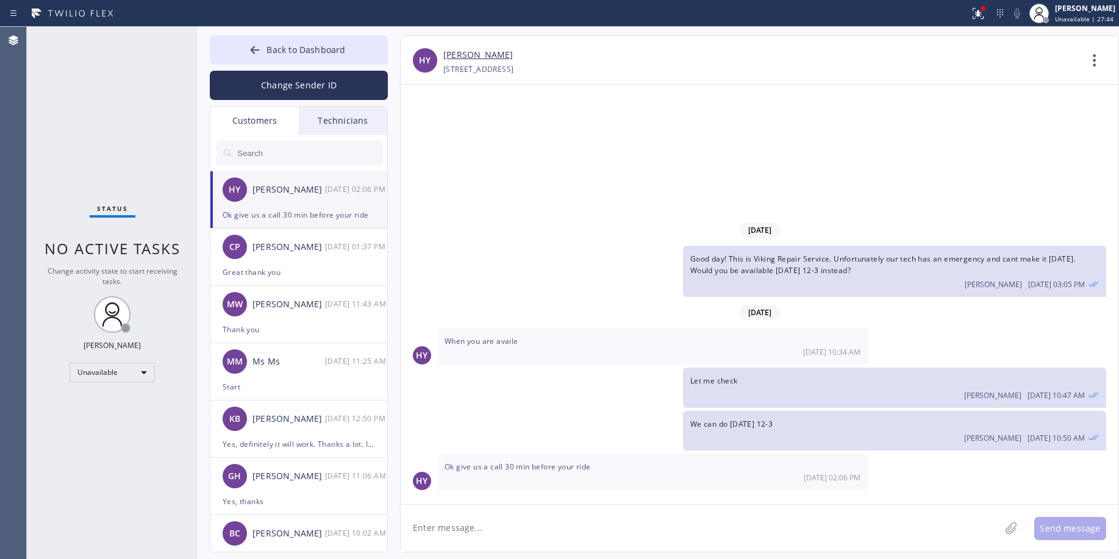
click at [481, 55] on link "[PERSON_NAME]" at bounding box center [478, 55] width 70 height 14
drag, startPoint x: 95, startPoint y: 105, endPoint x: 226, endPoint y: 38, distance: 146.5
click at [96, 106] on div "Status No active tasks Change activity state to start receiving tasks. [PERSON_…" at bounding box center [112, 293] width 171 height 532
drag, startPoint x: 140, startPoint y: 147, endPoint x: 125, endPoint y: 218, distance: 73.0
click at [140, 149] on div "Status No active tasks Change activity state to start receiving tasks. [PERSON_…" at bounding box center [112, 293] width 171 height 532
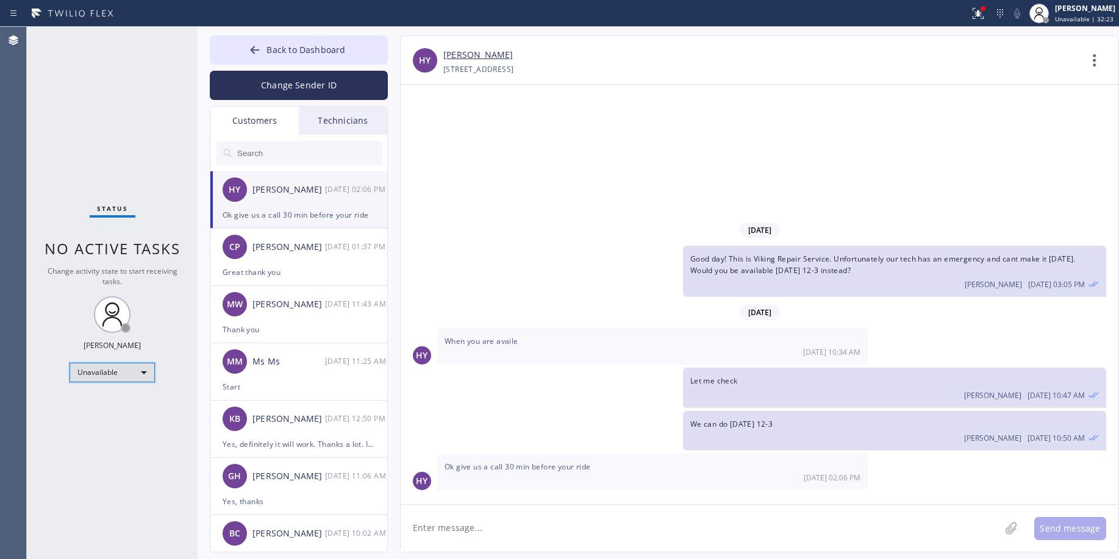
click at [99, 370] on div "Unavailable" at bounding box center [112, 373] width 85 height 20
click at [100, 434] on li "Break" at bounding box center [111, 435] width 83 height 15
click at [340, 52] on span "Back to Dashboard" at bounding box center [306, 50] width 79 height 12
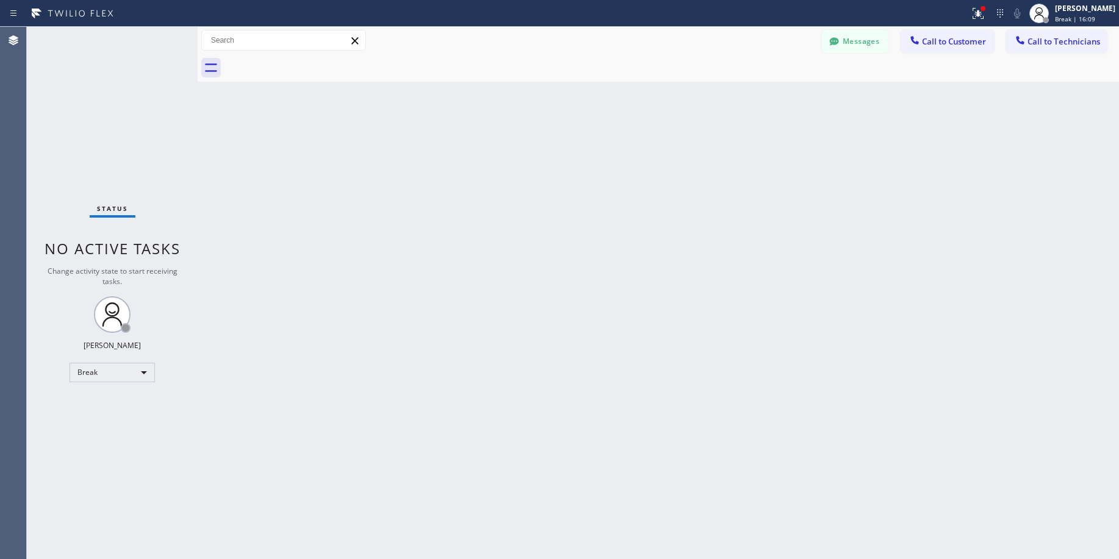
click at [117, 119] on div "Status No active tasks Change activity state to start receiving tasks. [PERSON_…" at bounding box center [112, 293] width 171 height 532
click at [105, 376] on div "Break" at bounding box center [112, 373] width 85 height 20
click at [111, 416] on li "Unavailable" at bounding box center [111, 420] width 83 height 15
click at [133, 121] on div "Status No active tasks Change activity state to start receiving tasks. [PERSON_…" at bounding box center [112, 293] width 171 height 532
click at [102, 114] on div "Status No active tasks Change activity state to start receiving tasks. [PERSON_…" at bounding box center [112, 293] width 171 height 532
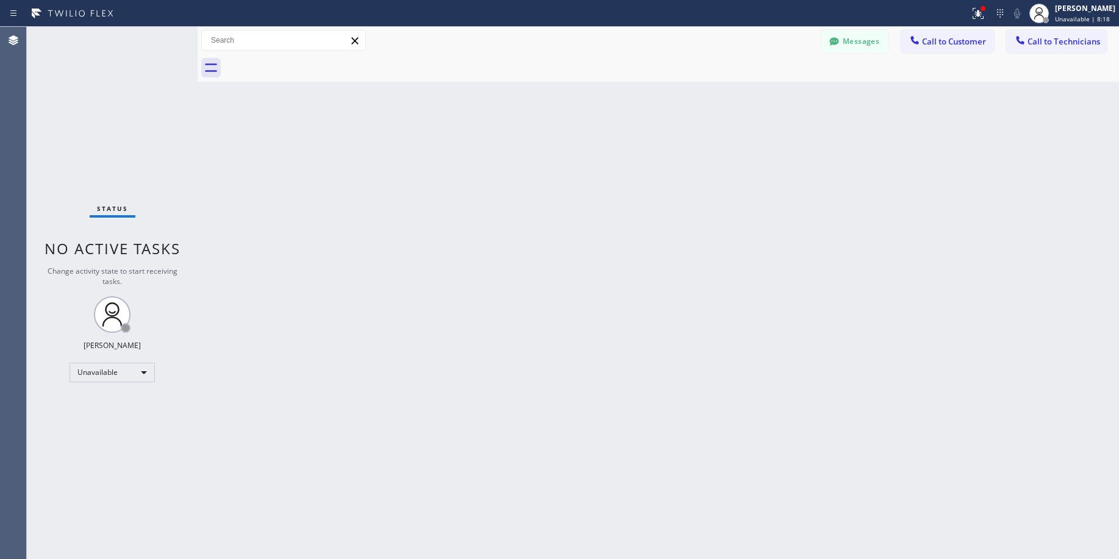
click at [117, 124] on div "Status No active tasks Change activity state to start receiving tasks. [PERSON_…" at bounding box center [112, 293] width 171 height 532
drag, startPoint x: 91, startPoint y: 84, endPoint x: 297, endPoint y: 1, distance: 222.2
click at [91, 85] on div "Status No active tasks Change activity state to start receiving tasks. [PERSON_…" at bounding box center [112, 293] width 171 height 532
click at [112, 123] on div "Status No active tasks Change activity state to start receiving tasks. [PERSON_…" at bounding box center [112, 293] width 171 height 532
click at [102, 113] on div "Status No active tasks Change activity state to start receiving tasks. [PERSON_…" at bounding box center [112, 293] width 171 height 532
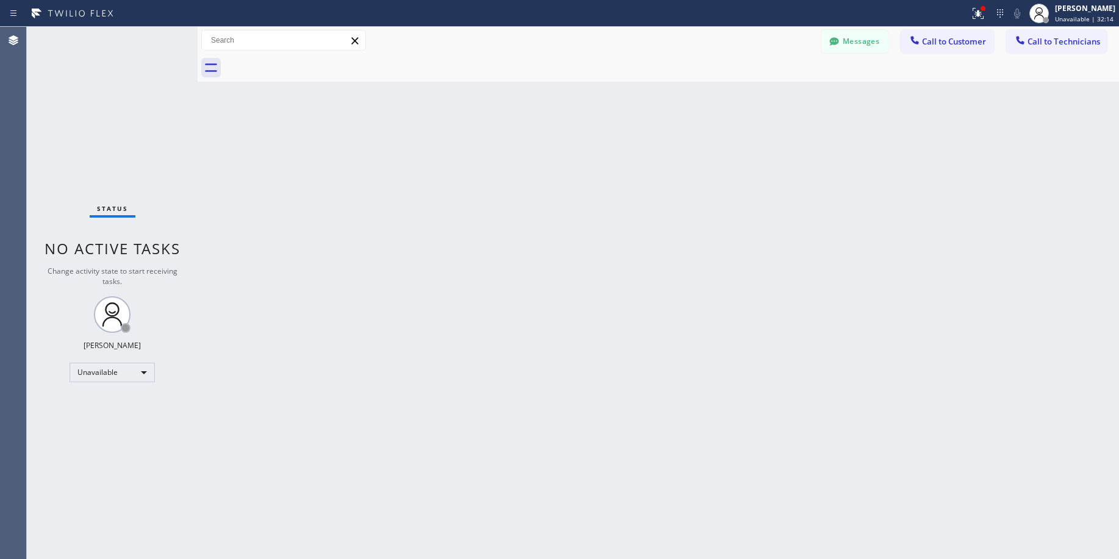
drag, startPoint x: 105, startPoint y: 146, endPoint x: 101, endPoint y: 164, distance: 18.2
click at [105, 147] on div "Status No active tasks Change activity state to start receiving tasks. [PERSON_…" at bounding box center [112, 293] width 171 height 532
drag, startPoint x: 102, startPoint y: 99, endPoint x: 123, endPoint y: 354, distance: 255.8
click at [103, 103] on div "Status No active tasks Change activity state to start receiving tasks. [PERSON_…" at bounding box center [112, 293] width 171 height 532
drag, startPoint x: 77, startPoint y: 108, endPoint x: 133, endPoint y: 76, distance: 63.9
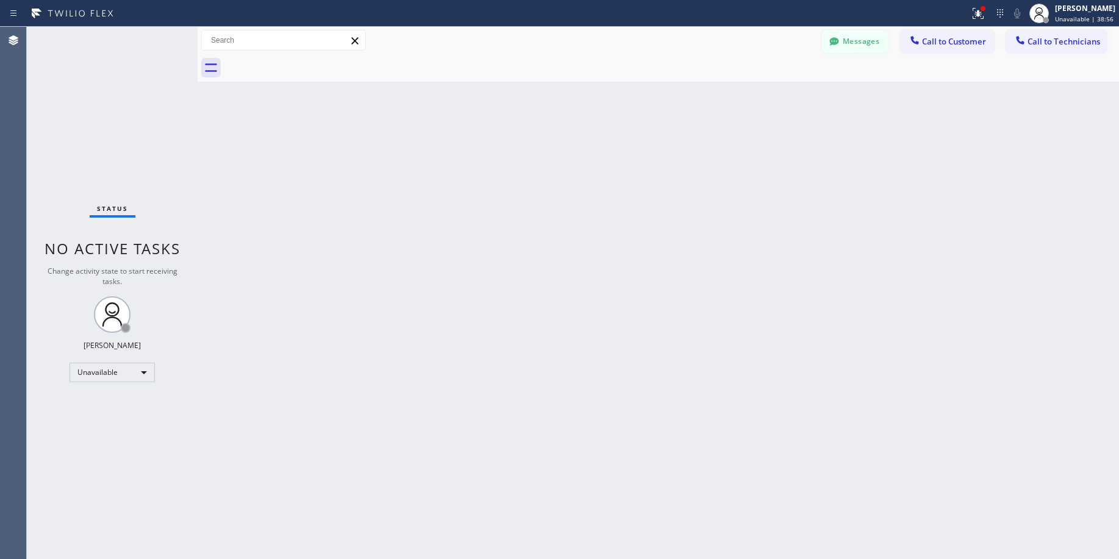
click at [81, 108] on div "Status No active tasks Change activity state to start receiving tasks. [PERSON_…" at bounding box center [112, 293] width 171 height 532
click at [104, 143] on div "Status No active tasks Change activity state to start receiving tasks. [PERSON_…" at bounding box center [112, 293] width 171 height 532
drag, startPoint x: 97, startPoint y: 114, endPoint x: 85, endPoint y: 332, distance: 218.1
click at [97, 116] on div "Status No active tasks Change activity state to start receiving tasks. [PERSON_…" at bounding box center [112, 293] width 171 height 532
click at [112, 127] on div "Status No active tasks Change activity state to start receiving tasks. [PERSON_…" at bounding box center [112, 293] width 171 height 532
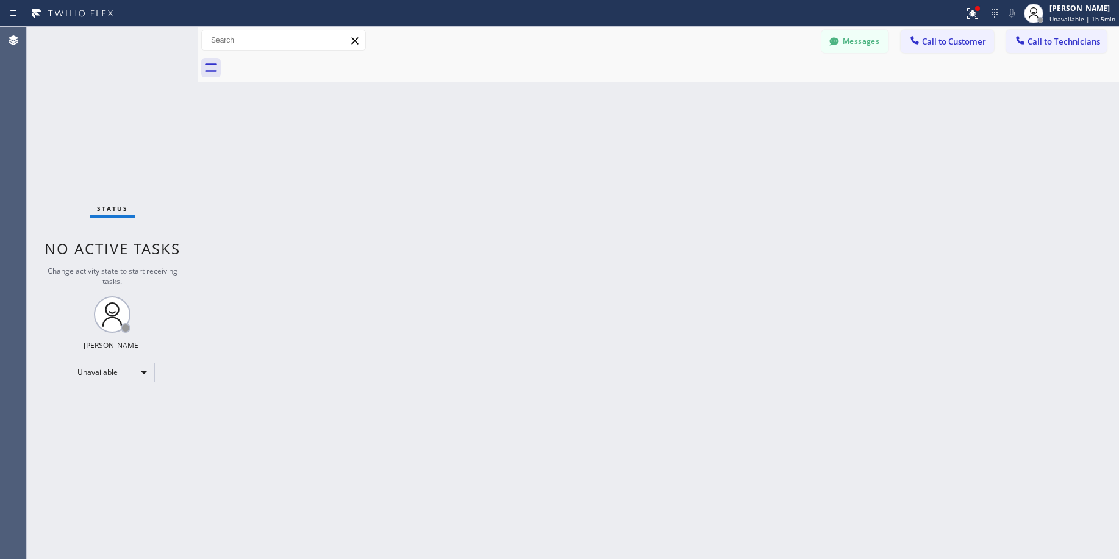
drag, startPoint x: 95, startPoint y: 104, endPoint x: 249, endPoint y: 86, distance: 156.0
click at [95, 106] on div "Status No active tasks Change activity state to start receiving tasks. [PERSON_…" at bounding box center [112, 293] width 171 height 532
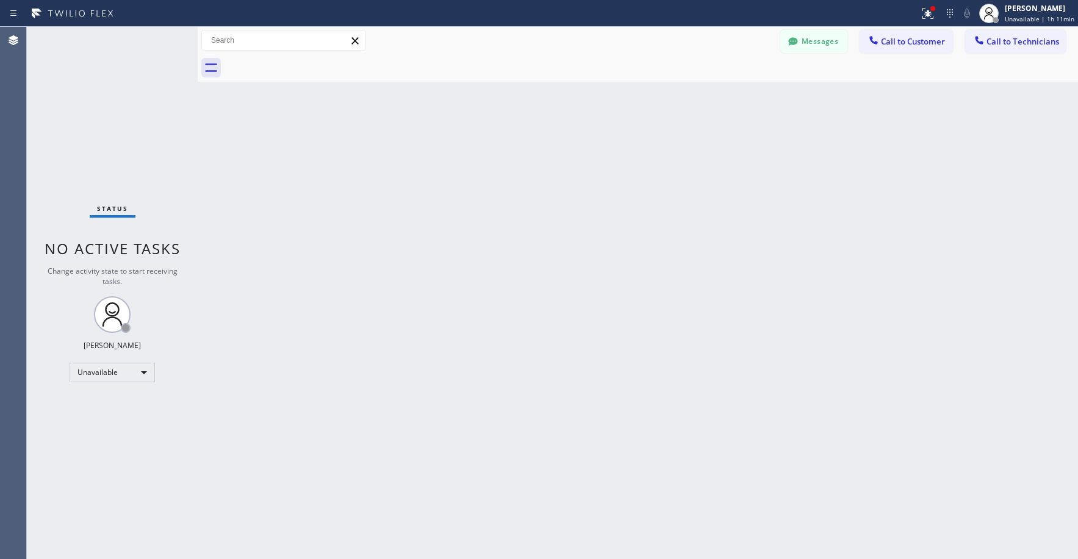
click at [93, 77] on div "Status No active tasks Change activity state to start receiving tasks. [PERSON_…" at bounding box center [112, 293] width 171 height 532
click at [115, 92] on div "Status No active tasks Change activity state to start receiving tasks. [PERSON_…" at bounding box center [112, 293] width 171 height 532
drag, startPoint x: 107, startPoint y: 75, endPoint x: 615, endPoint y: 80, distance: 508.7
click at [110, 77] on div "Status No active tasks Change activity state to start receiving tasks. [PERSON_…" at bounding box center [112, 293] width 171 height 532
click at [808, 47] on button "Messages" at bounding box center [813, 41] width 67 height 23
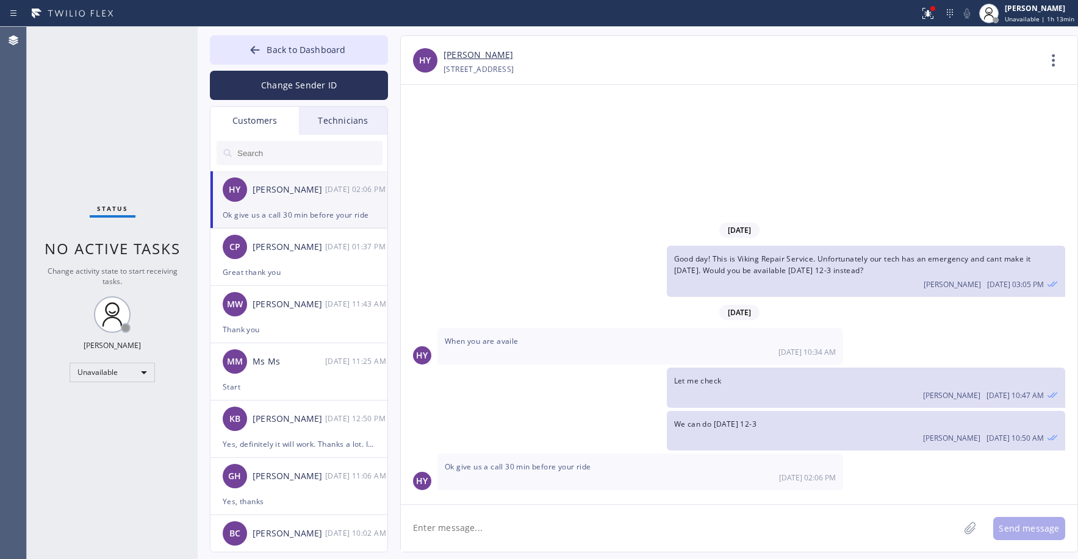
click at [262, 153] on input "text" at bounding box center [309, 153] width 146 height 24
paste input "B6UKXN"
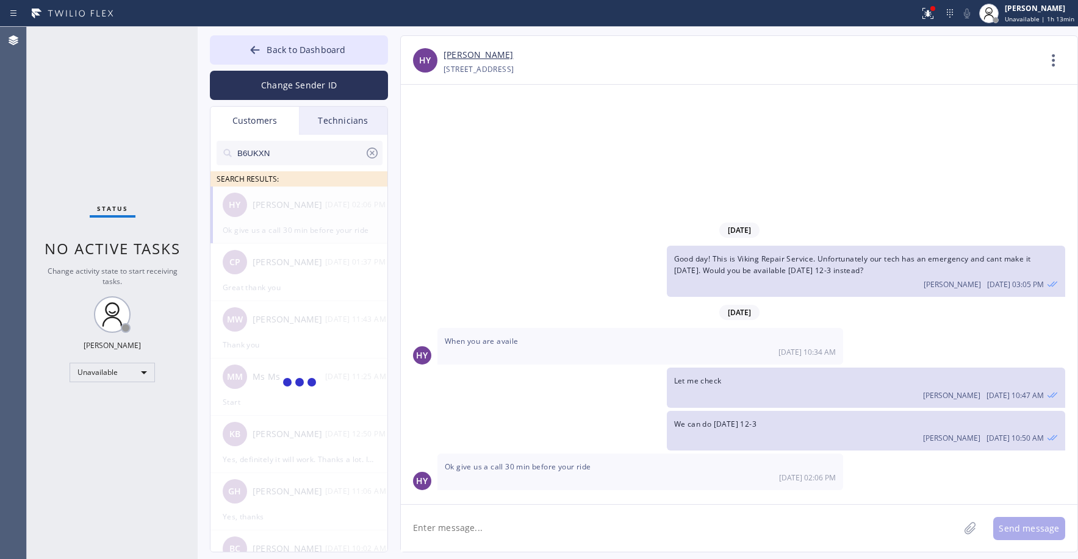
type input "B6UKXN"
click at [287, 210] on div "[PERSON_NAME]" at bounding box center [289, 205] width 73 height 14
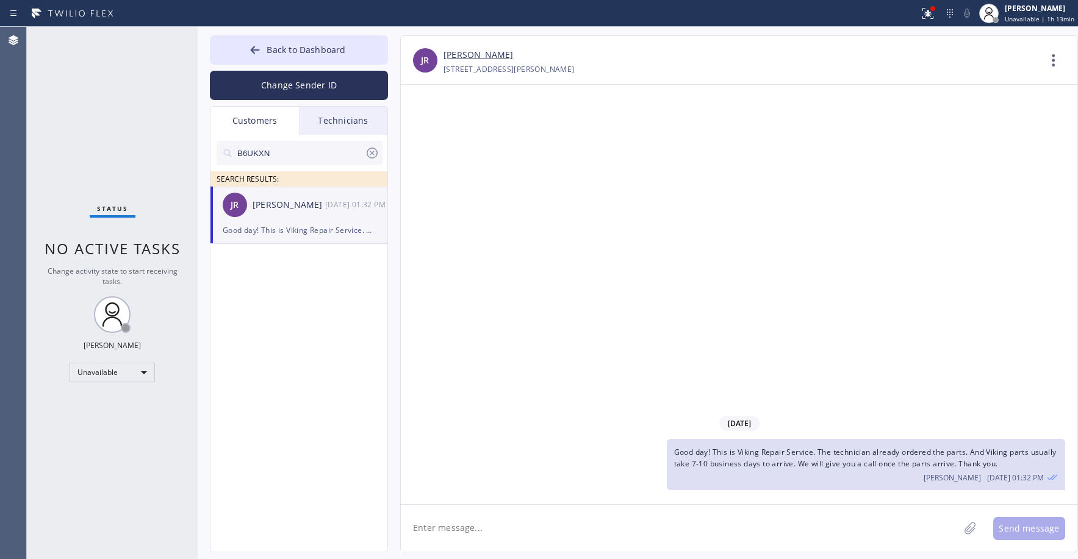
click at [486, 535] on textarea at bounding box center [680, 528] width 558 height 47
drag, startPoint x: 814, startPoint y: 453, endPoint x: 676, endPoint y: 457, distance: 137.9
click at [676, 457] on span "Good day! This is Viking Repair Service. The technician already ordered the par…" at bounding box center [865, 458] width 382 height 22
copy span "Good day! This is Viking Repair Service"
click at [455, 527] on textarea at bounding box center [680, 528] width 558 height 47
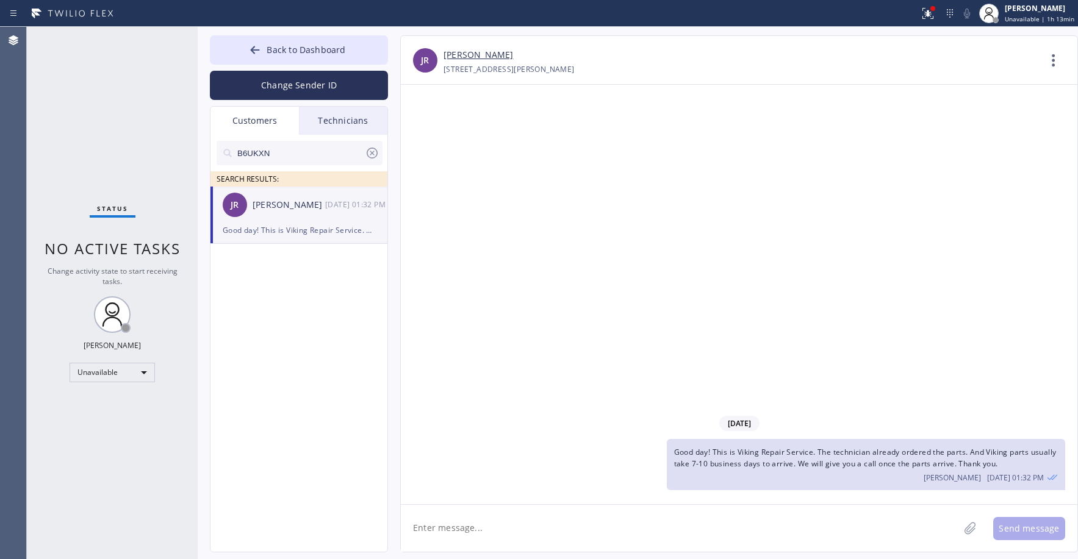
paste textarea "Good day! This is Viking Repair Service"
drag, startPoint x: 453, startPoint y: 529, endPoint x: 440, endPoint y: 531, distance: 12.9
click at [440, 531] on textarea "Good day! This is Viking Repair Service. The parts are expected to arrive [DATE…" at bounding box center [691, 528] width 580 height 47
type textarea "Good evening! This is Viking Repair Service. The parts are expected to arrive […"
click at [1023, 534] on button "Send message" at bounding box center [1029, 528] width 72 height 23
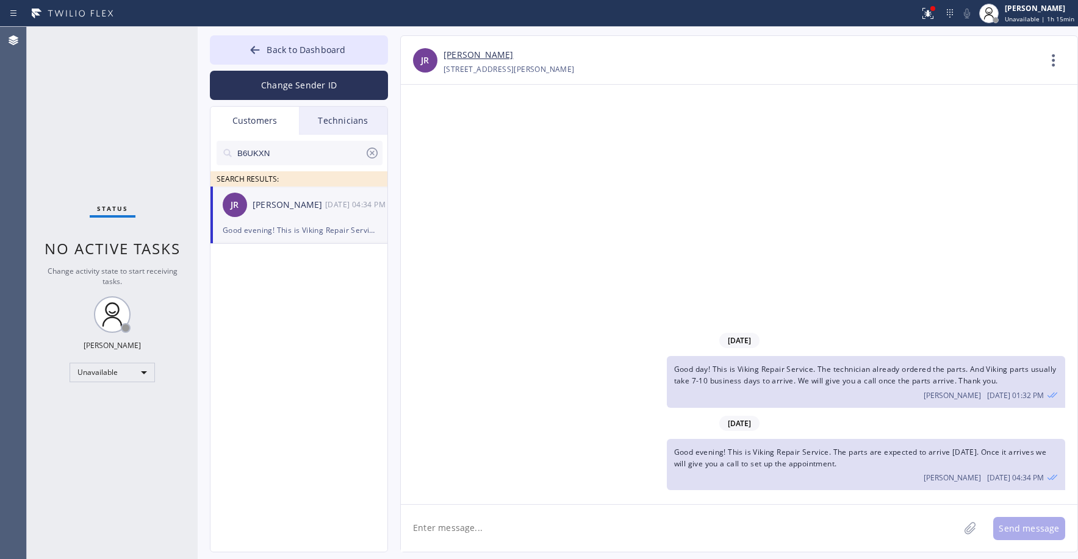
click at [97, 62] on div "Status No active tasks Change activity state to start receiving tasks. [PERSON_…" at bounding box center [112, 293] width 171 height 532
click at [123, 160] on div "Status No active tasks Change activity state to start receiving tasks. [PERSON_…" at bounding box center [112, 293] width 171 height 532
click at [370, 155] on icon at bounding box center [372, 153] width 11 height 11
click at [281, 157] on input "text" at bounding box center [309, 153] width 146 height 24
paste input "RGKWM8"
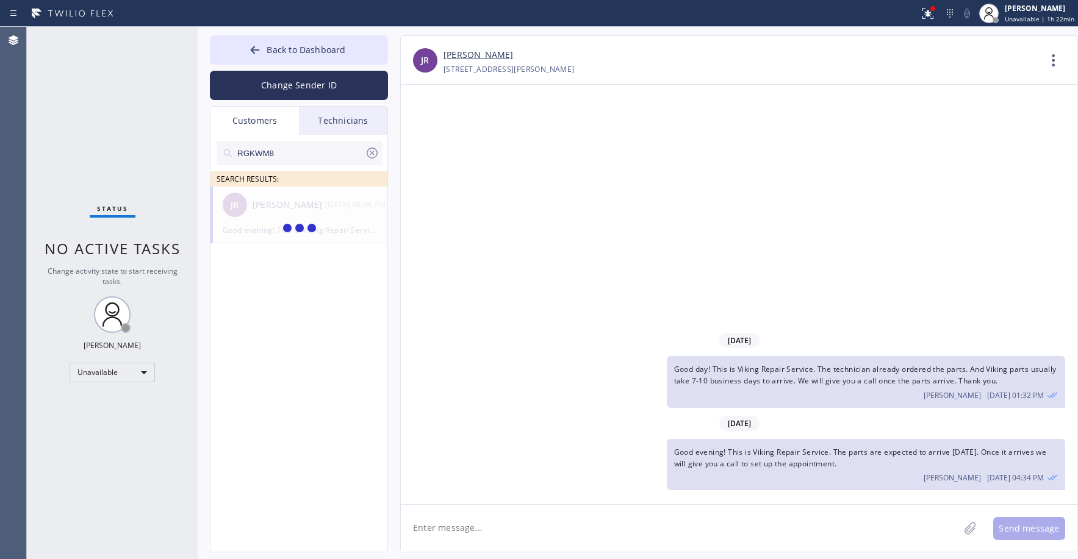
type input "RGKWM8"
click at [314, 278] on div "RGKWM8 SEARCH RESULTS: HW [PERSON_NAME] --:--" at bounding box center [299, 357] width 178 height 445
click at [280, 207] on div "[PERSON_NAME]" at bounding box center [289, 205] width 73 height 14
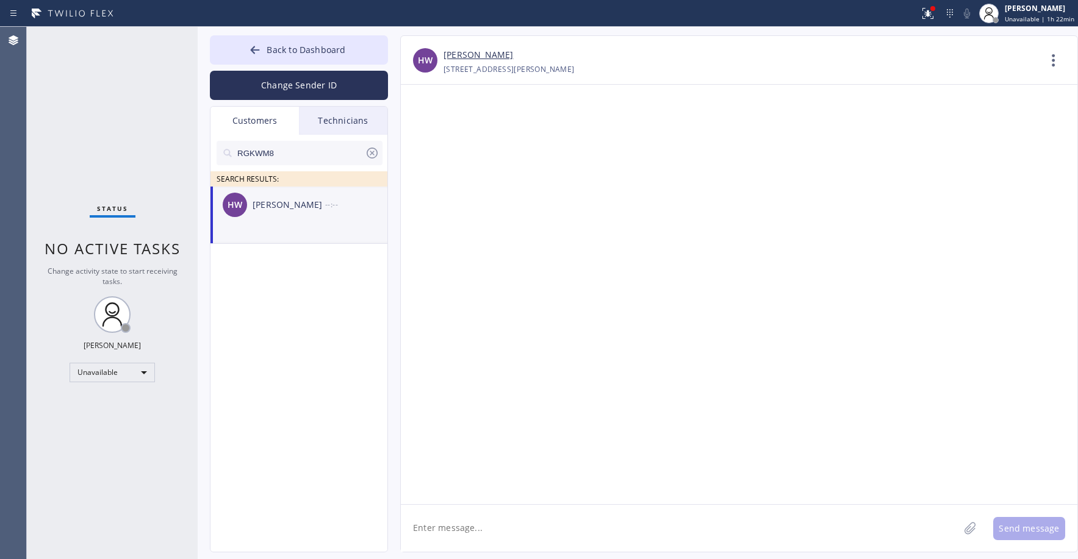
click at [477, 523] on textarea at bounding box center [680, 528] width 558 height 47
paste textarea "5 Star Appliance Repair"
type textarea "Good day! This is 5 Star Appliance Repair. Unfortunately we dont have a tech th…"
click at [1030, 522] on button "Send message" at bounding box center [1029, 528] width 72 height 23
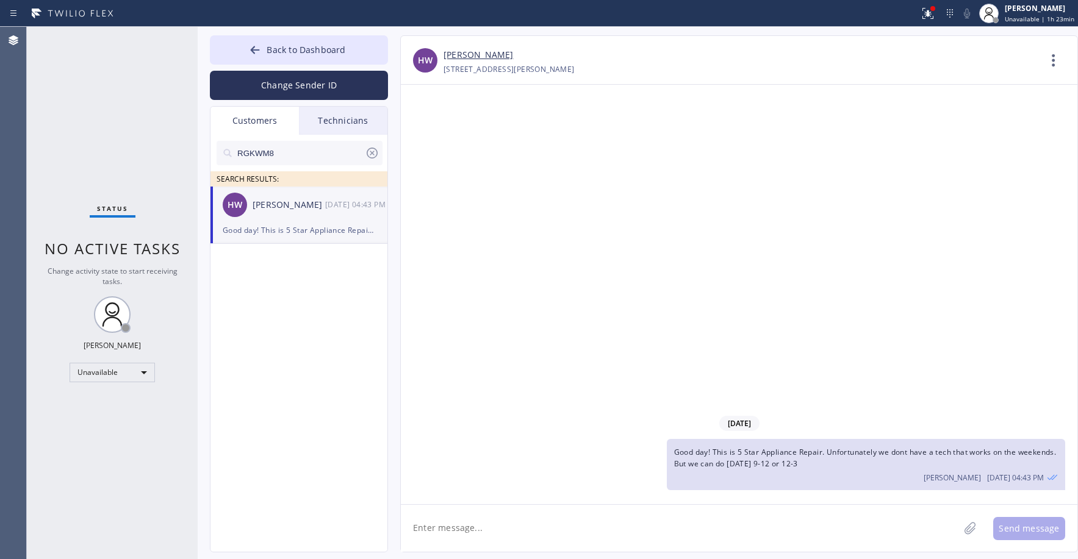
click at [119, 104] on div "Status No active tasks Change activity state to start receiving tasks. [PERSON_…" at bounding box center [112, 293] width 171 height 532
click at [338, 46] on span "Back to Dashboard" at bounding box center [306, 50] width 79 height 12
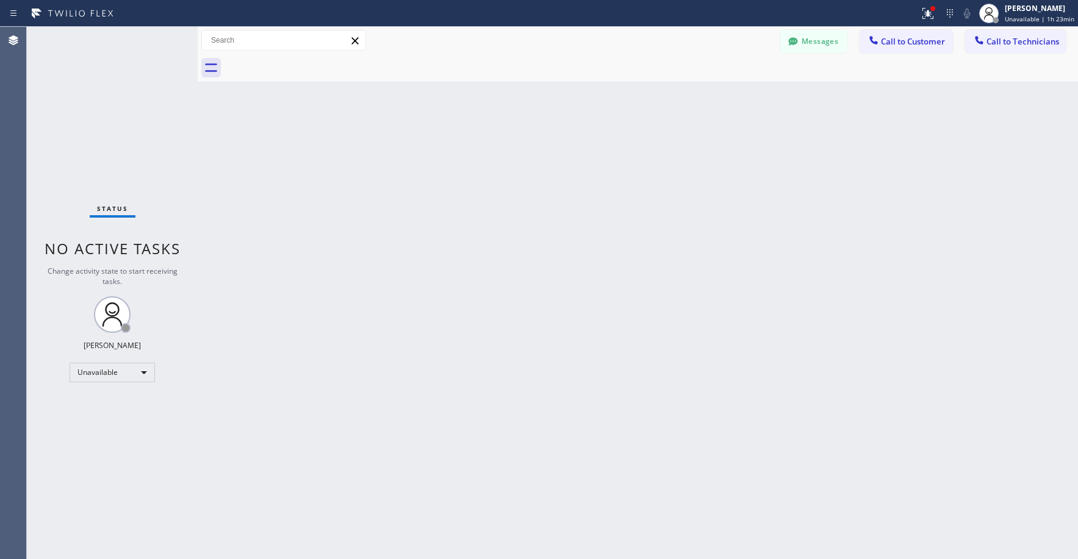
click at [138, 105] on div "Status No active tasks Change activity state to start receiving tasks. [PERSON_…" at bounding box center [112, 293] width 171 height 532
drag, startPoint x: 99, startPoint y: 101, endPoint x: 105, endPoint y: 346, distance: 245.3
click at [99, 124] on div "Status No active tasks Change activity state to start receiving tasks. [PERSON_…" at bounding box center [112, 293] width 171 height 532
drag, startPoint x: 79, startPoint y: 58, endPoint x: 92, endPoint y: 346, distance: 288.2
click at [80, 69] on div "Status No active tasks Change activity state to start receiving tasks. [PERSON_…" at bounding box center [112, 293] width 171 height 532
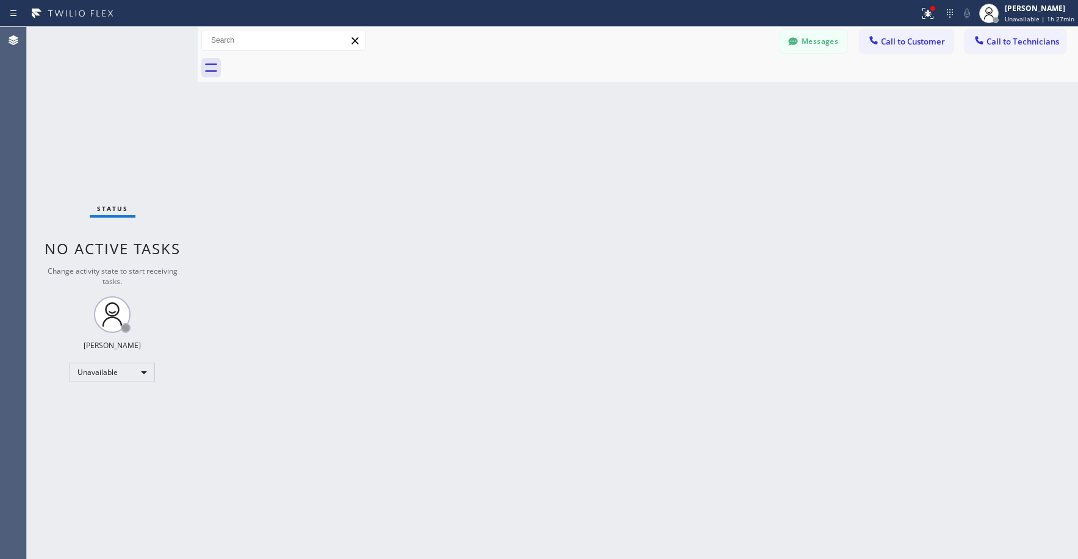
click at [101, 126] on div "Status No active tasks Change activity state to start receiving tasks. [PERSON_…" at bounding box center [112, 293] width 171 height 532
click at [117, 95] on div "Status No active tasks Change activity state to start receiving tasks. [PERSON_…" at bounding box center [112, 293] width 171 height 532
drag, startPoint x: 121, startPoint y: 121, endPoint x: 116, endPoint y: 231, distance: 109.9
click at [121, 123] on div "Status No active tasks Change activity state to start receiving tasks. [PERSON_…" at bounding box center [112, 293] width 171 height 532
click at [99, 374] on div "Unavailable" at bounding box center [112, 373] width 85 height 20
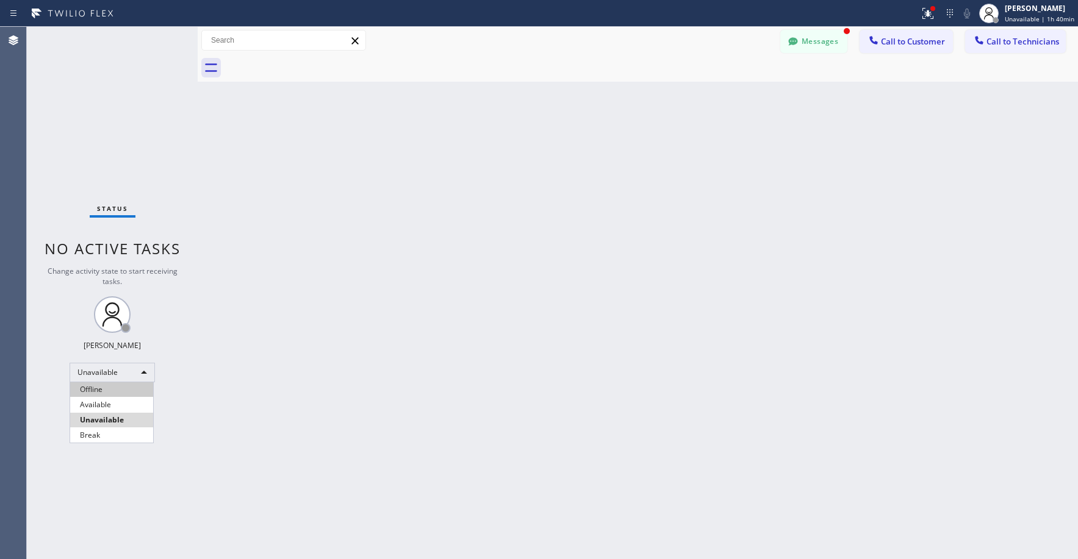
click at [99, 385] on li "Offline" at bounding box center [111, 389] width 83 height 15
click at [819, 41] on button "Messages" at bounding box center [813, 41] width 67 height 23
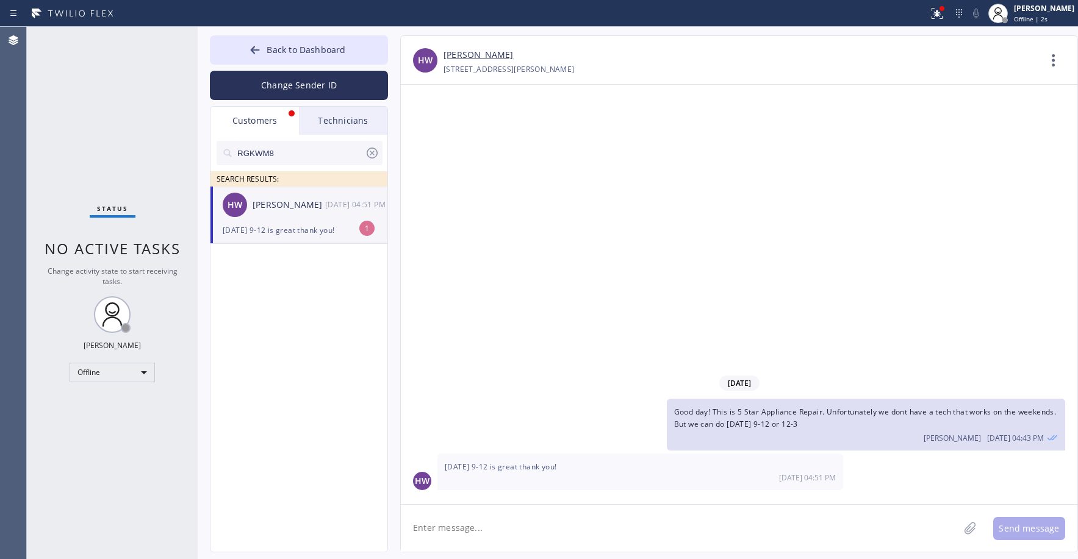
click at [303, 219] on div "HW [PERSON_NAME] [DATE] 04:51 PM" at bounding box center [299, 205] width 178 height 37
click at [488, 59] on link "[PERSON_NAME]" at bounding box center [478, 55] width 70 height 14
drag, startPoint x: 98, startPoint y: 88, endPoint x: 108, endPoint y: 113, distance: 26.3
click at [99, 91] on div "Status No active tasks Change activity state to start receiving tasks. [PERSON_…" at bounding box center [112, 293] width 171 height 532
click at [282, 52] on span "Back to Dashboard" at bounding box center [306, 50] width 79 height 12
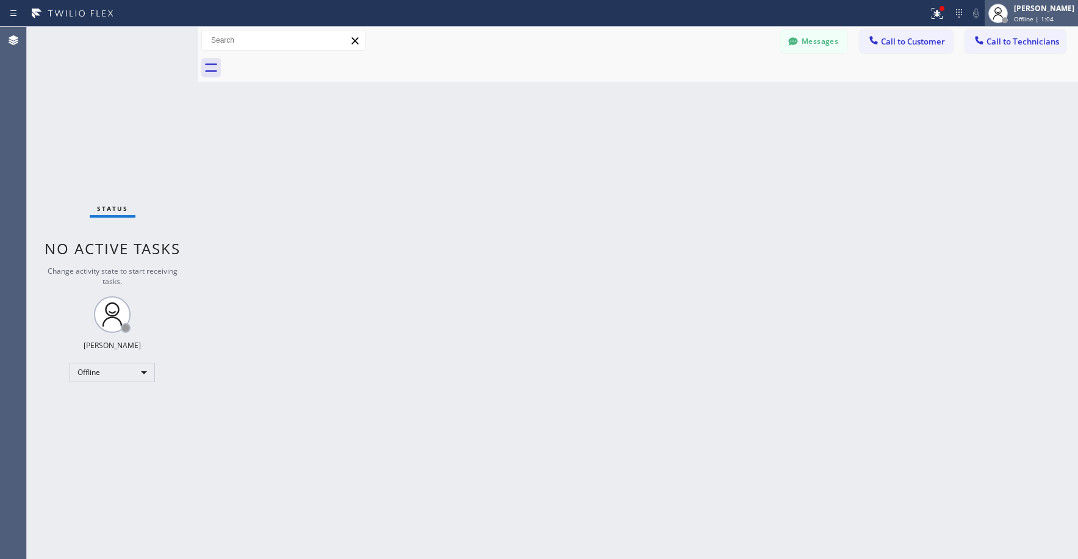
click at [1031, 15] on span "Offline | 1:04" at bounding box center [1034, 19] width 40 height 9
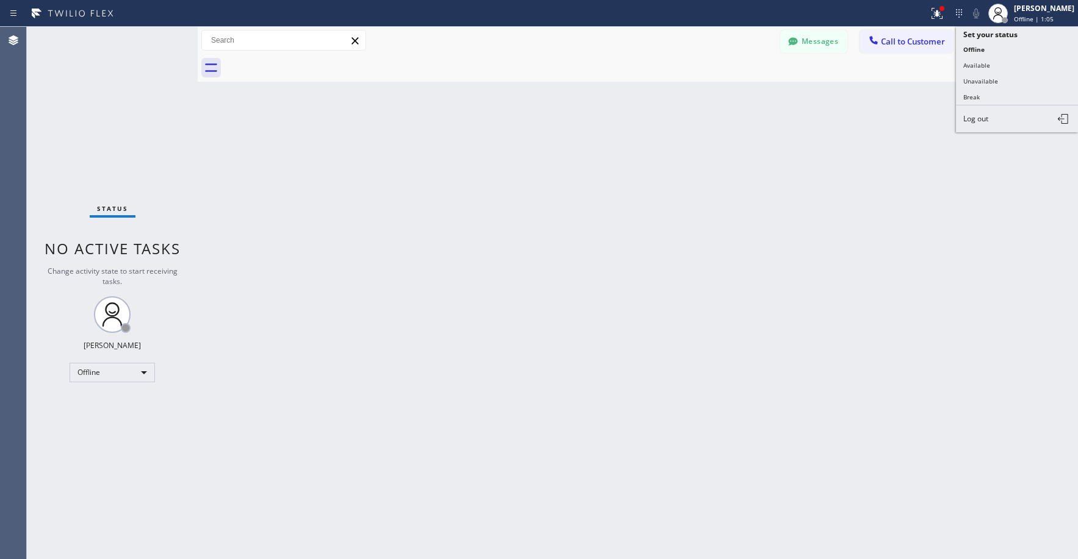
click at [980, 121] on span "Log out" at bounding box center [975, 118] width 25 height 10
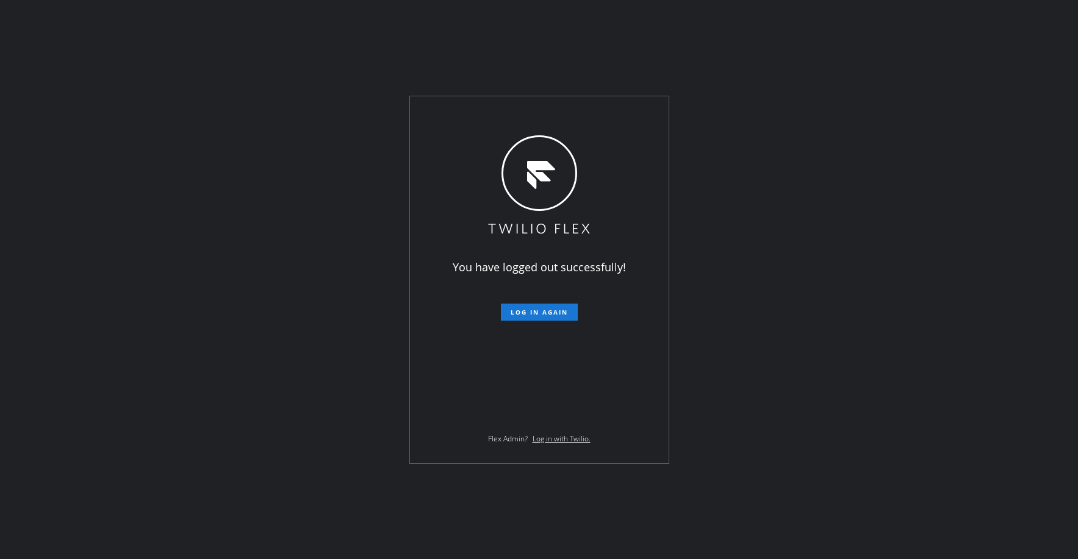
drag, startPoint x: 102, startPoint y: 97, endPoint x: 7, endPoint y: 408, distance: 325.1
click at [102, 102] on div "You have logged out successfully! Log in again Flex Admin? Log in with Twilio." at bounding box center [539, 279] width 1078 height 559
